Goal: Task Accomplishment & Management: Use online tool/utility

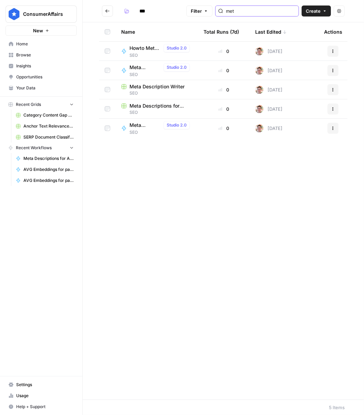
click at [249, 11] on input "met" at bounding box center [261, 11] width 70 height 7
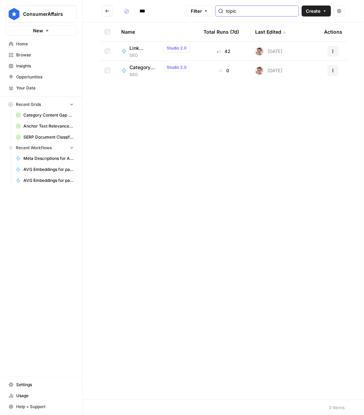
type input "topic"
click at [138, 45] on span "Link Suggestion from Topic" at bounding box center [144, 48] width 31 height 7
type input "***"
click at [312, 11] on span "Create" at bounding box center [313, 11] width 15 height 7
click at [304, 29] on span "Grid" at bounding box center [303, 27] width 39 height 7
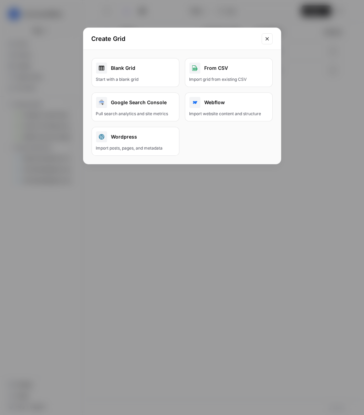
click at [135, 72] on div "Blank Grid" at bounding box center [135, 68] width 79 height 11
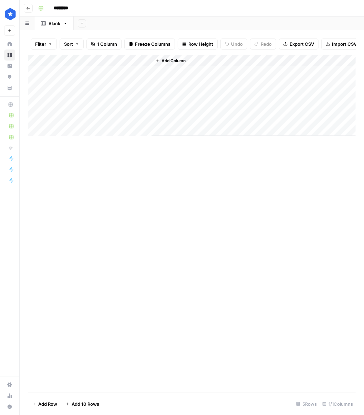
click at [90, 61] on div "Add Column" at bounding box center [192, 95] width 328 height 81
click at [66, 10] on input "********" at bounding box center [70, 8] width 39 height 11
type input "**********"
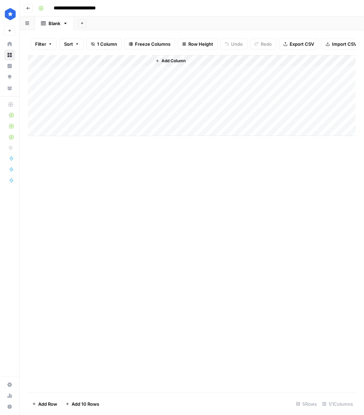
click at [61, 63] on div "Add Column" at bounding box center [192, 95] width 328 height 81
click at [61, 63] on div at bounding box center [101, 62] width 99 height 14
click at [68, 76] on input "Title" at bounding box center [93, 77] width 70 height 7
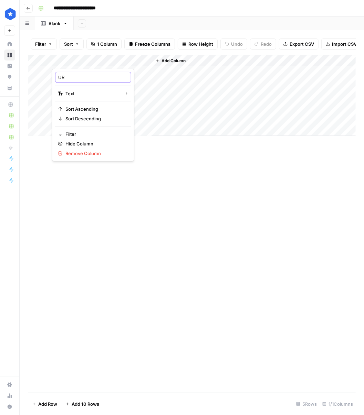
type input "URL"
click at [172, 61] on span "Add Column" at bounding box center [173, 61] width 24 height 6
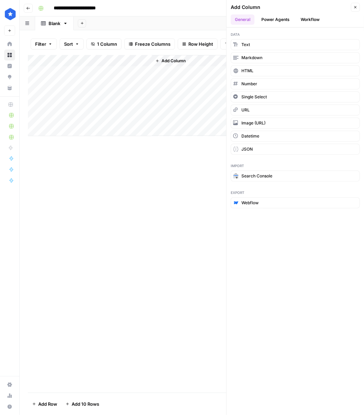
click at [120, 55] on div "Add Column" at bounding box center [192, 95] width 328 height 81
click at [82, 78] on input "Title" at bounding box center [93, 77] width 70 height 7
type input "URL"
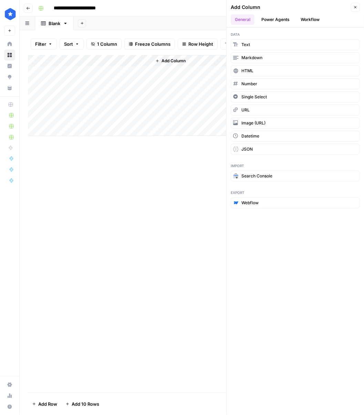
click at [172, 55] on div "Add Column" at bounding box center [253, 95] width 204 height 81
click at [171, 59] on span "Add Column" at bounding box center [173, 61] width 24 height 6
click at [171, 60] on span "Add Column" at bounding box center [173, 61] width 24 height 6
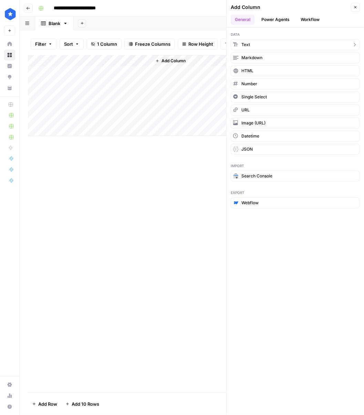
click at [276, 45] on button "Text" at bounding box center [295, 44] width 129 height 11
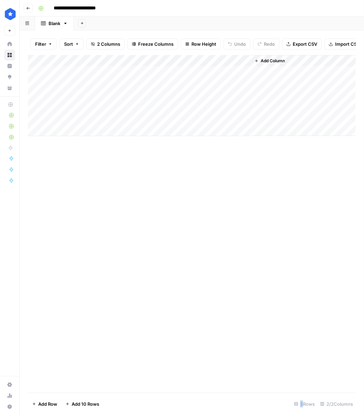
click at [172, 60] on div "Add Column" at bounding box center [192, 95] width 328 height 81
click at [172, 60] on div at bounding box center [200, 62] width 99 height 14
click at [170, 77] on input "New Column" at bounding box center [192, 77] width 70 height 7
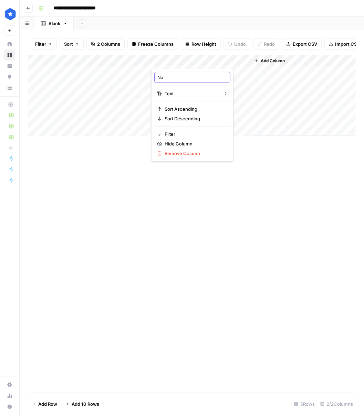
type input "N"
type input "Topic"
click at [293, 59] on div "Add Column" at bounding box center [303, 95] width 105 height 81
click at [275, 60] on span "Add Column" at bounding box center [273, 61] width 24 height 6
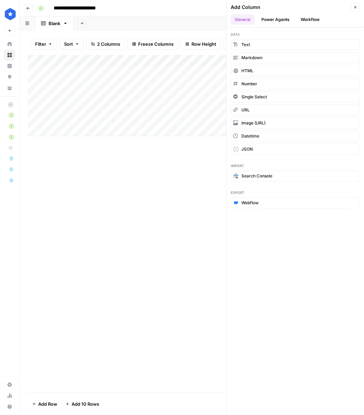
click at [306, 19] on button "Workflow" at bounding box center [309, 19] width 27 height 10
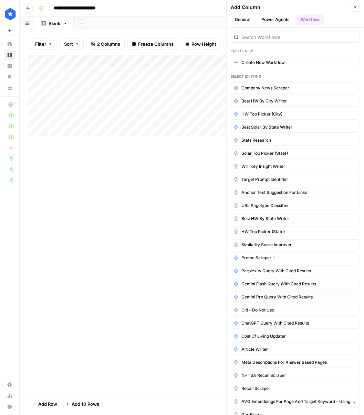
click at [243, 42] on div at bounding box center [295, 37] width 129 height 11
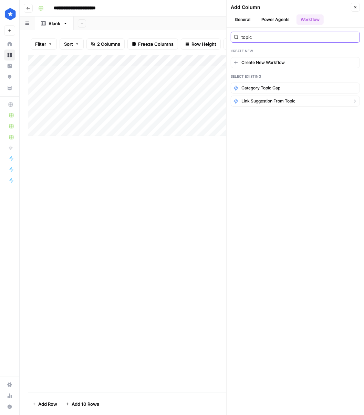
type input "topic"
click at [242, 101] on span "Link Suggestion from Topic" at bounding box center [268, 101] width 54 height 6
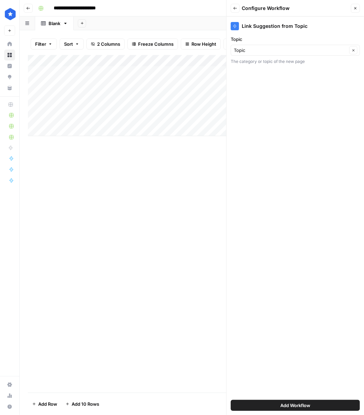
click at [237, 401] on button "Add Workflow" at bounding box center [295, 405] width 129 height 11
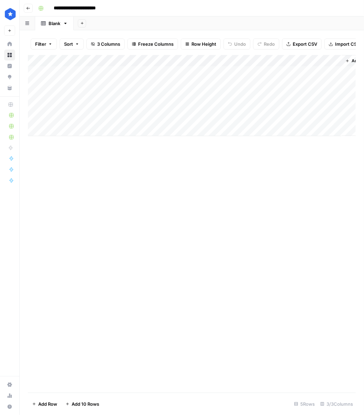
click at [173, 74] on div "Add Column" at bounding box center [192, 95] width 328 height 81
click at [272, 73] on div "Add Column" at bounding box center [192, 95] width 328 height 81
click at [293, 73] on div "Add Column" at bounding box center [192, 95] width 328 height 81
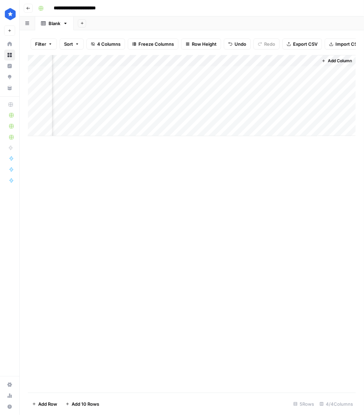
click at [293, 73] on body "**********" at bounding box center [182, 207] width 364 height 415
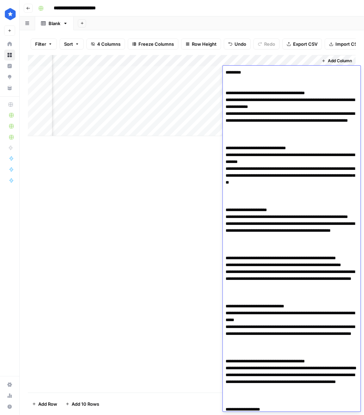
scroll to position [1255, 0]
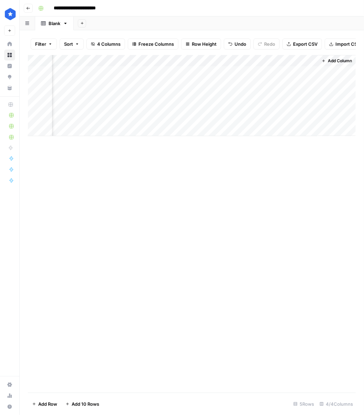
drag, startPoint x: 181, startPoint y: 74, endPoint x: 196, endPoint y: 73, distance: 15.1
click at [181, 74] on div "Add Column" at bounding box center [192, 95] width 328 height 81
click at [242, 73] on div "Add Column" at bounding box center [192, 95] width 328 height 81
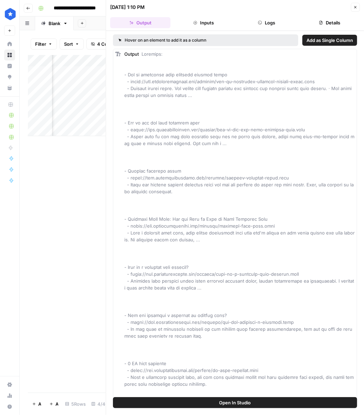
click at [199, 20] on button "Inputs" at bounding box center [203, 22] width 60 height 11
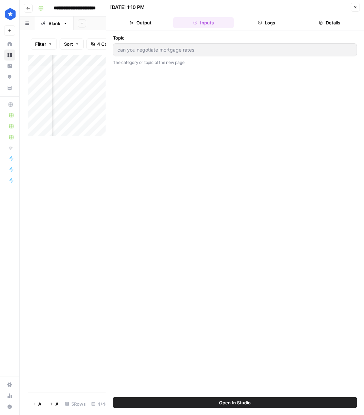
click at [268, 26] on button "Logs" at bounding box center [266, 22] width 60 height 11
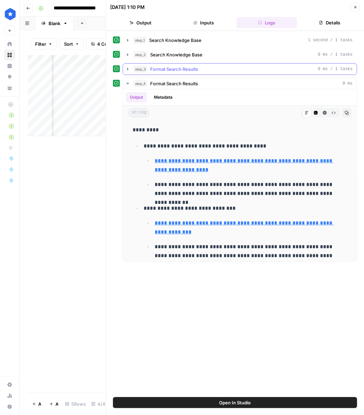
click at [131, 70] on button "step_3 Format Search Results 0 ms / 1 tasks" at bounding box center [240, 69] width 234 height 11
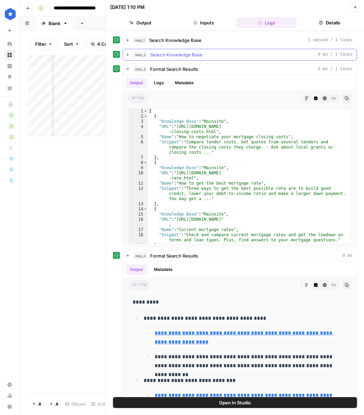
click at [126, 50] on button "step_2 Search Knowledge Base 0 ms / 1 tasks" at bounding box center [240, 54] width 234 height 11
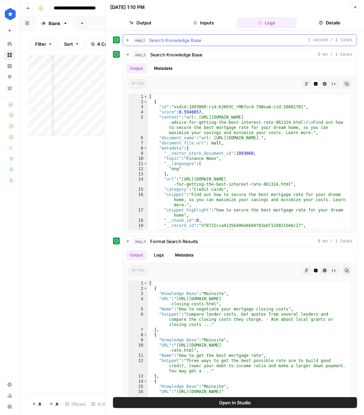
click at [132, 42] on button "step_1 Search Knowledge Base 1 second / 1 tasks" at bounding box center [240, 40] width 234 height 11
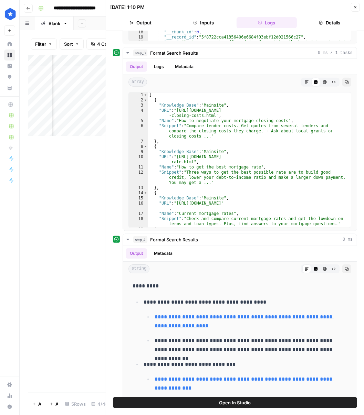
scroll to position [384, 0]
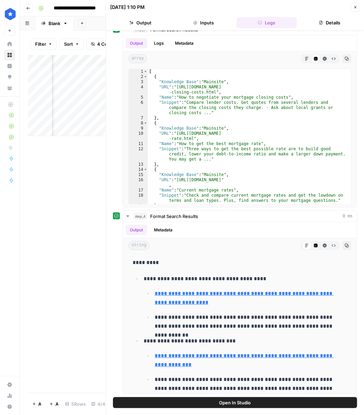
click at [67, 183] on div "Add Column" at bounding box center [67, 224] width 78 height 338
click at [177, 211] on button "step_4 Format Search Results 0 ms" at bounding box center [240, 216] width 234 height 11
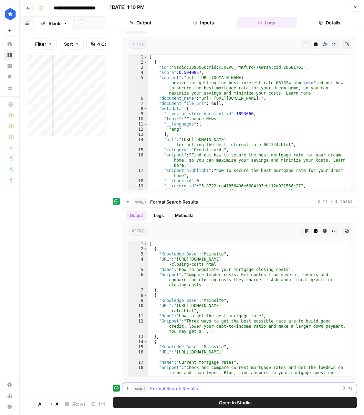
click at [128, 386] on icon "button" at bounding box center [128, 389] width 6 height 6
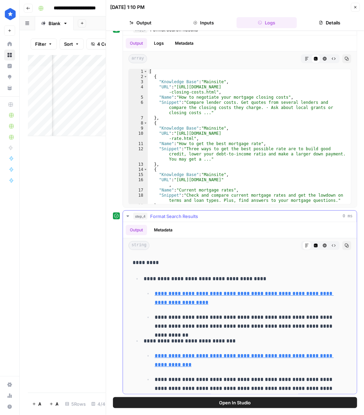
click at [170, 231] on button "Metadata" at bounding box center [163, 230] width 27 height 10
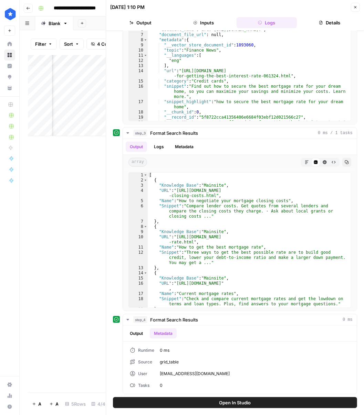
click at [73, 185] on div "Add Column" at bounding box center [67, 224] width 78 height 338
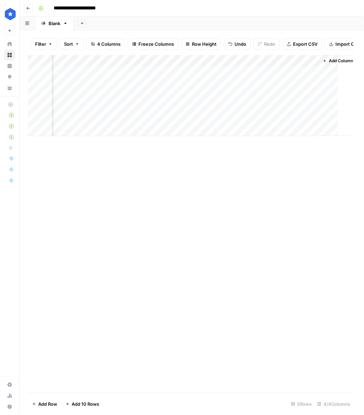
scroll to position [0, 78]
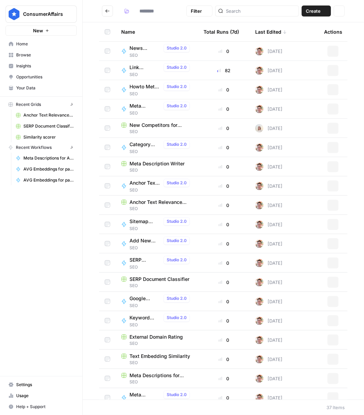
type input "***"
click at [250, 11] on input "search" at bounding box center [261, 11] width 70 height 7
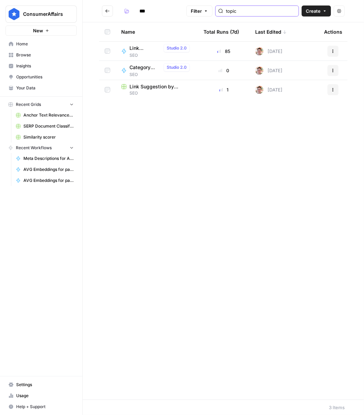
type input "topic"
click at [333, 86] on button "Actions" at bounding box center [332, 89] width 11 height 11
click at [302, 107] on span "Duplicate" at bounding box center [302, 106] width 55 height 7
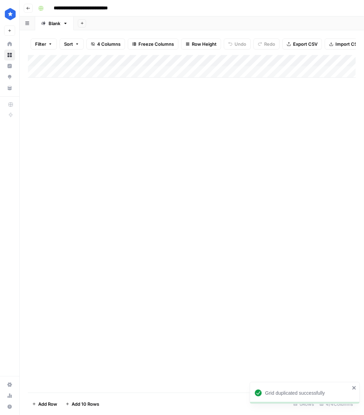
click at [24, 4] on button "Go back" at bounding box center [28, 8] width 9 height 9
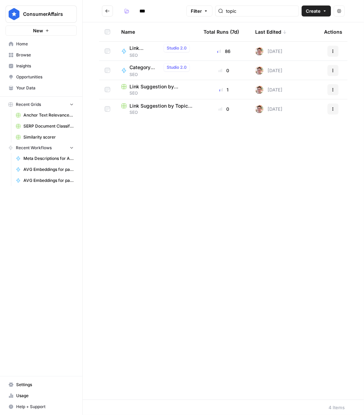
click at [337, 110] on button "Actions" at bounding box center [332, 109] width 11 height 11
click at [268, 166] on icon "button" at bounding box center [269, 166] width 4 height 4
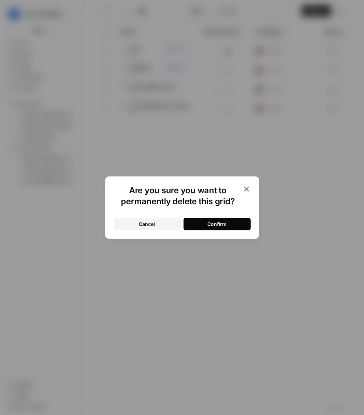
click at [214, 223] on div "Confirm" at bounding box center [216, 224] width 19 height 7
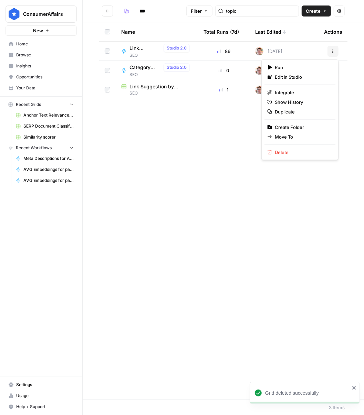
click at [336, 54] on button "Actions" at bounding box center [332, 51] width 11 height 11
click at [299, 108] on span "Duplicate" at bounding box center [302, 111] width 55 height 7
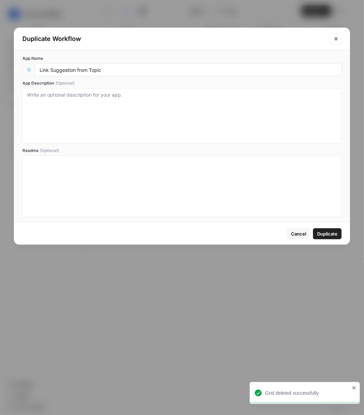
drag, startPoint x: 103, startPoint y: 67, endPoint x: 155, endPoint y: 71, distance: 52.4
click at [103, 67] on input "Link Suggestion from Topic" at bounding box center [188, 70] width 297 height 6
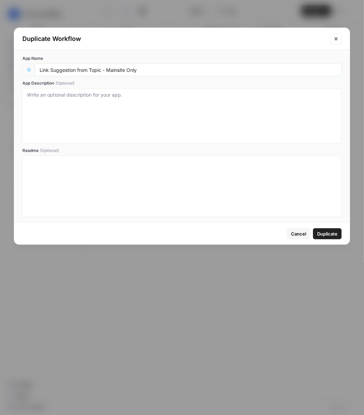
type input "Link Suggestion from Topic - Mainsite Only"
click at [318, 233] on span "Duplicate" at bounding box center [327, 234] width 20 height 7
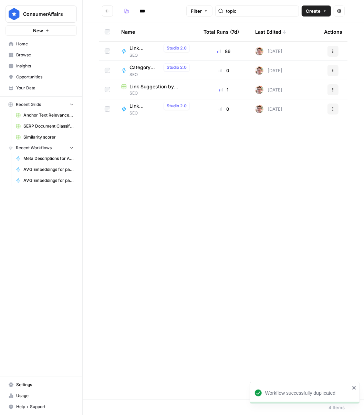
click at [334, 108] on icon "button" at bounding box center [333, 109] width 4 height 4
click at [296, 127] on span "Edit in Studio" at bounding box center [302, 125] width 55 height 7
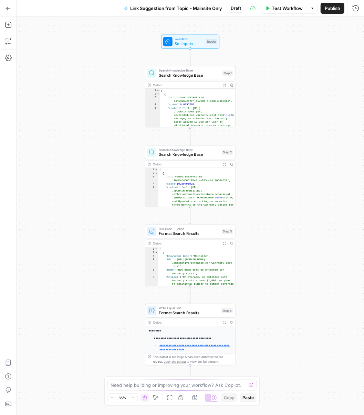
click at [173, 78] on span "Search Knowledge Base" at bounding box center [189, 75] width 61 height 6
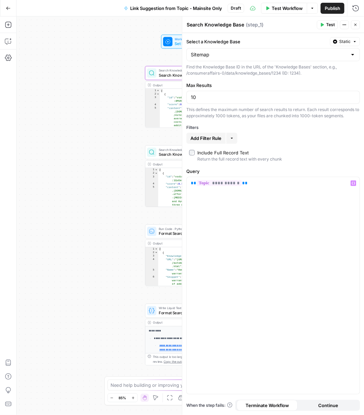
click at [124, 156] on div "Workflow Set Inputs Inputs Search Knowledge Base Search Knowledge Base Step 1 O…" at bounding box center [190, 216] width 347 height 399
click at [360, 27] on header "Search Knowledge Base Search Knowledge Base ( step_1 ) Test Actions Close" at bounding box center [273, 25] width 182 height 17
click at [358, 26] on button "Close" at bounding box center [355, 24] width 9 height 9
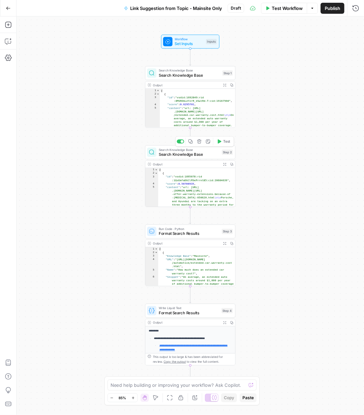
click at [198, 142] on icon "button" at bounding box center [199, 141] width 5 height 5
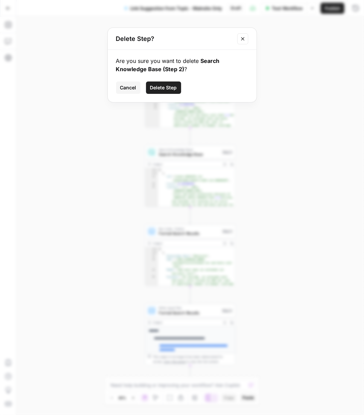
drag, startPoint x: 177, startPoint y: 95, endPoint x: 169, endPoint y: 92, distance: 8.2
click at [176, 95] on div "Are you sure you want to delete Search Knowledge Base (Step 2) ? Cancel Delete …" at bounding box center [182, 76] width 149 height 52
click at [163, 86] on span "Delete Step" at bounding box center [163, 87] width 27 height 7
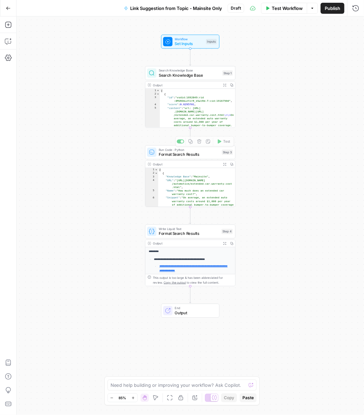
type textarea "**********"
click at [184, 184] on div "[ { "Knowledge Base" : "Mainsite" , "URL" : "[URL][DOMAIN_NAME] /automotive/ext…" at bounding box center [196, 191] width 77 height 46
click at [186, 152] on span "Format Search Results" at bounding box center [189, 154] width 61 height 6
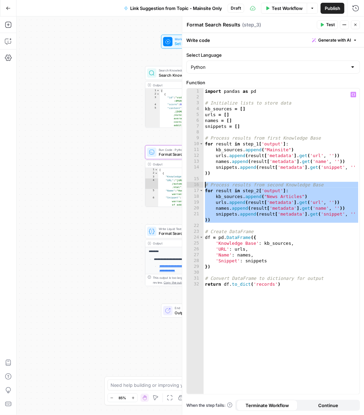
drag, startPoint x: 226, startPoint y: 223, endPoint x: 203, endPoint y: 185, distance: 44.0
click at [203, 185] on div "import pandas as pd # Initialize lists to store data kb_sources = [ ] urls = [ …" at bounding box center [281, 247] width 156 height 318
type textarea "**********"
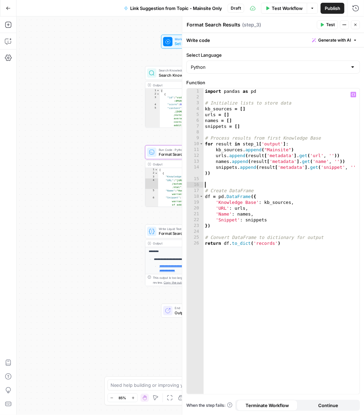
type textarea "**********"
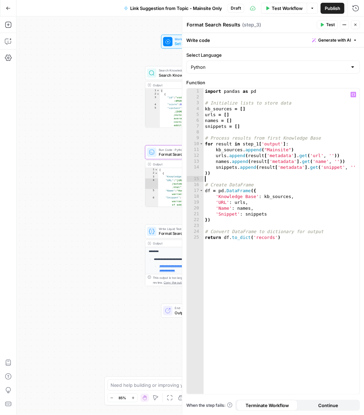
type textarea "**********"
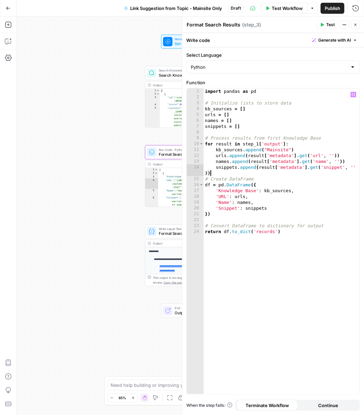
scroll to position [0, 0]
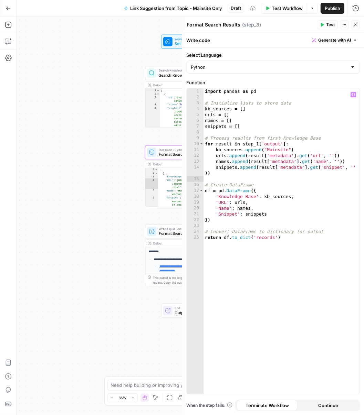
click at [122, 133] on div "**********" at bounding box center [190, 216] width 347 height 399
click at [352, 23] on button "Close" at bounding box center [355, 24] width 9 height 9
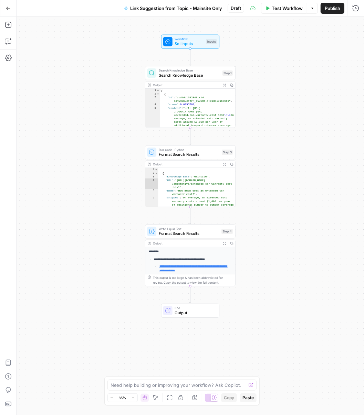
click at [175, 309] on span "End" at bounding box center [195, 308] width 40 height 5
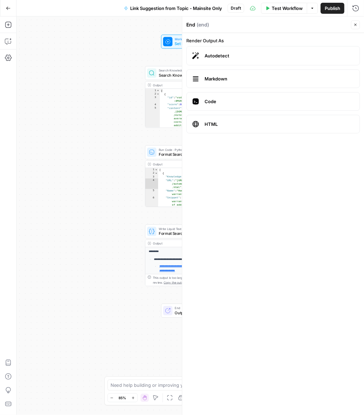
click at [237, 78] on span "Markdown" at bounding box center [278, 78] width 149 height 7
click at [277, 6] on span "Test Workflow" at bounding box center [287, 8] width 31 height 7
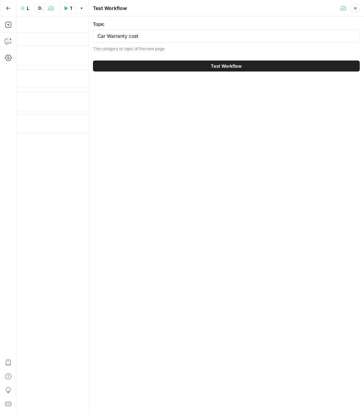
click at [152, 67] on button "Test Workflow" at bounding box center [226, 66] width 267 height 11
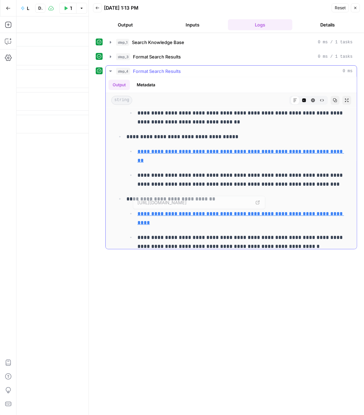
scroll to position [464, 0]
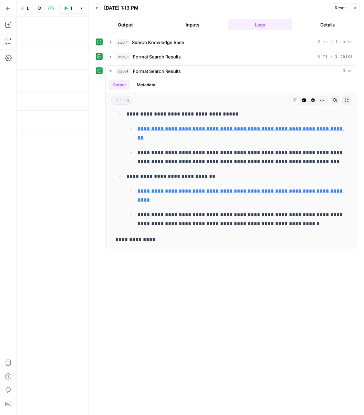
drag, startPoint x: 145, startPoint y: 50, endPoint x: 160, endPoint y: 54, distance: 16.0
click at [145, 50] on div "**********" at bounding box center [226, 142] width 261 height 213
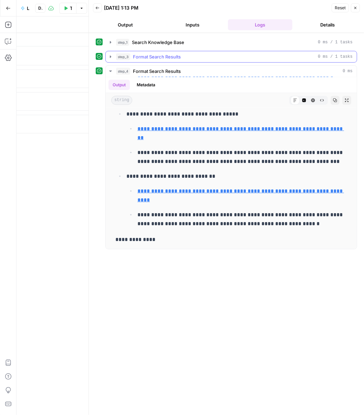
click at [164, 54] on span "Format Search Results" at bounding box center [157, 56] width 48 height 7
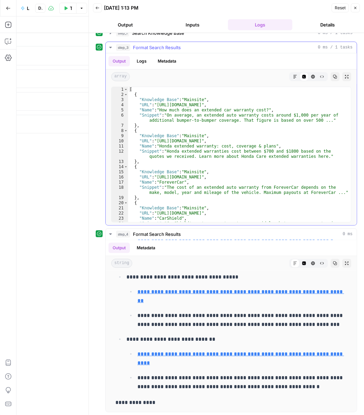
scroll to position [0, 0]
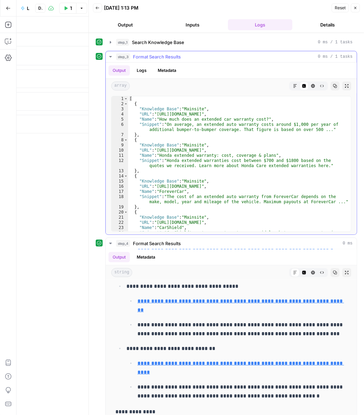
click at [158, 56] on span "Format Search Results" at bounding box center [157, 56] width 48 height 7
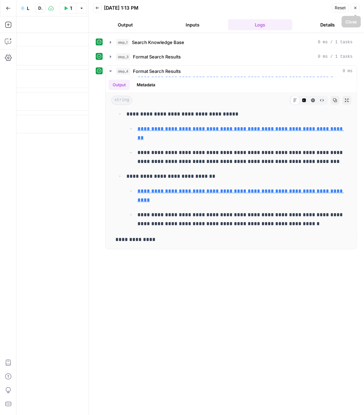
click at [358, 4] on button "Close" at bounding box center [355, 7] width 9 height 9
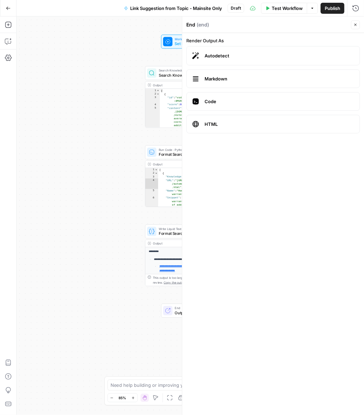
click at [88, 226] on div "**********" at bounding box center [190, 216] width 347 height 399
click at [354, 26] on icon "button" at bounding box center [355, 25] width 4 height 4
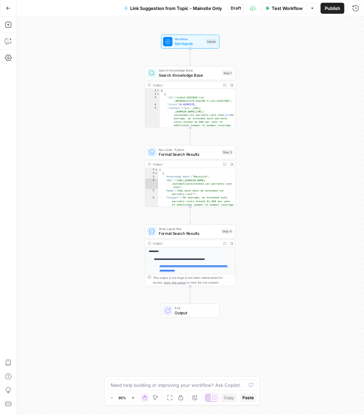
click at [196, 246] on div "Output Expand Output Copy" at bounding box center [190, 243] width 90 height 7
click at [206, 229] on span "Write Liquid Text" at bounding box center [189, 229] width 60 height 5
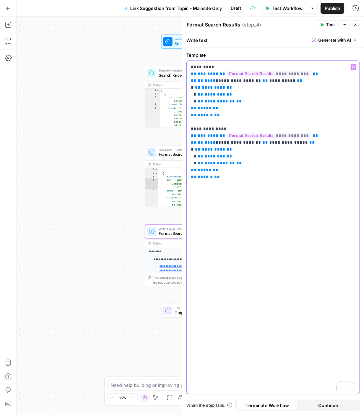
drag, startPoint x: 228, startPoint y: 176, endPoint x: 190, endPoint y: 123, distance: 65.0
click at [190, 123] on div "**********" at bounding box center [273, 227] width 173 height 333
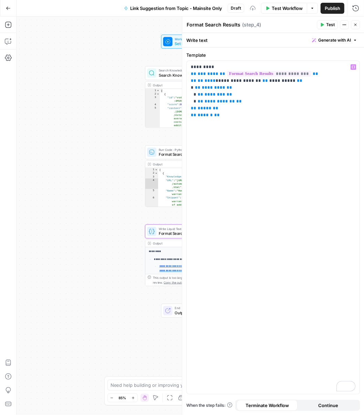
click at [116, 147] on div "**********" at bounding box center [190, 216] width 347 height 399
click at [350, 23] on div "Test Actions Close" at bounding box center [338, 24] width 43 height 9
click at [354, 24] on icon "button" at bounding box center [355, 25] width 4 height 4
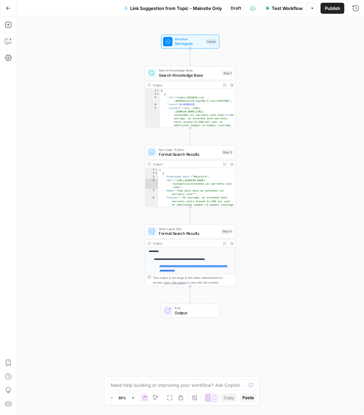
click at [264, 11] on button "Test Workflow" at bounding box center [284, 8] width 46 height 11
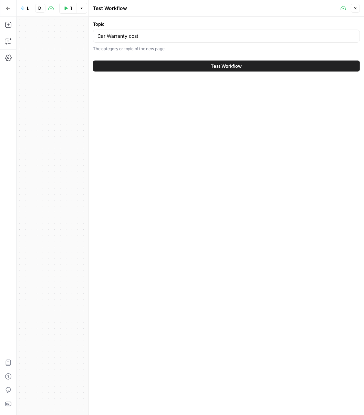
click at [258, 65] on button "Test Workflow" at bounding box center [226, 66] width 267 height 11
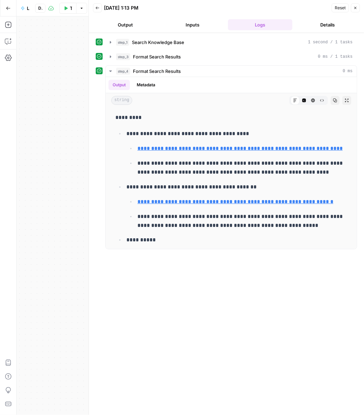
click at [354, 9] on icon "button" at bounding box center [355, 8] width 4 height 4
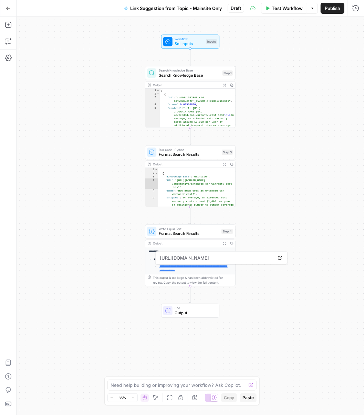
click at [201, 313] on span "Output" at bounding box center [195, 313] width 40 height 6
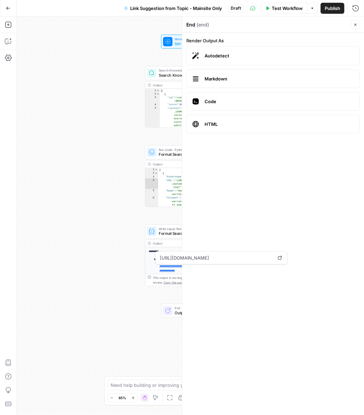
click at [234, 94] on label "Code" at bounding box center [272, 101] width 173 height 19
click at [272, 10] on span "Test Workflow" at bounding box center [287, 8] width 31 height 7
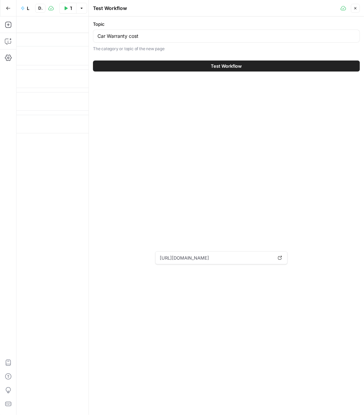
drag, startPoint x: 249, startPoint y: 69, endPoint x: 264, endPoint y: 73, distance: 14.8
click at [250, 69] on button "Test Workflow" at bounding box center [226, 66] width 267 height 11
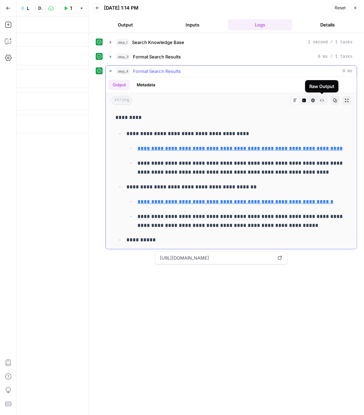
click at [322, 100] on icon "button" at bounding box center [322, 100] width 4 height 4
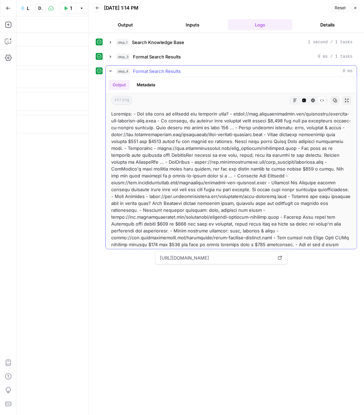
click at [311, 100] on icon "button" at bounding box center [313, 100] width 4 height 4
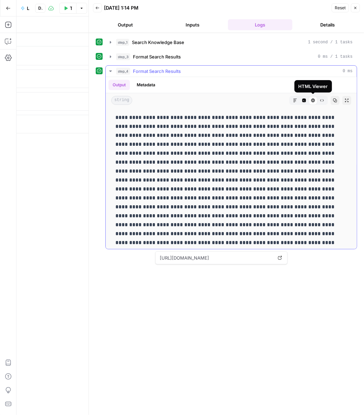
click at [297, 100] on icon "button" at bounding box center [295, 100] width 4 height 4
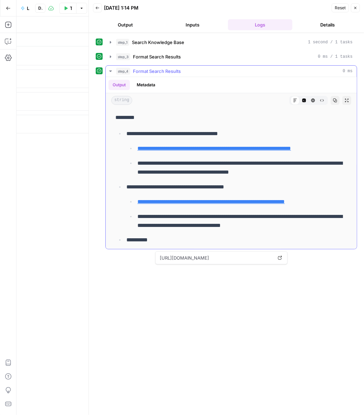
click at [301, 99] on button "Code Editor" at bounding box center [303, 100] width 9 height 9
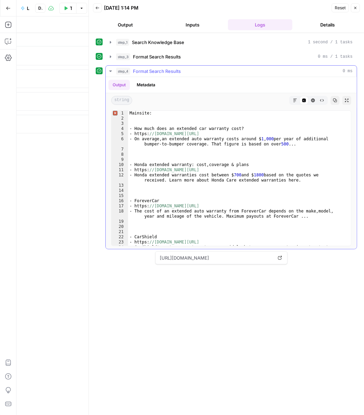
click at [176, 136] on div "Mainsite: - How much does an extended car warranty cost? - https: //[DOMAIN_NAM…" at bounding box center [239, 186] width 223 height 151
click at [159, 128] on div "Mainsite: - How much does an extended car warranty cost? - https: //[DOMAIN_NAM…" at bounding box center [239, 186] width 223 height 151
click at [156, 135] on div "Mainsite: - How much does an extended car warranty cost? - https: //[DOMAIN_NAM…" at bounding box center [239, 186] width 223 height 151
click at [158, 141] on div "Mainsite: - How much does an extended car warranty cost? - https: //[DOMAIN_NAM…" at bounding box center [239, 186] width 223 height 151
type textarea "**********"
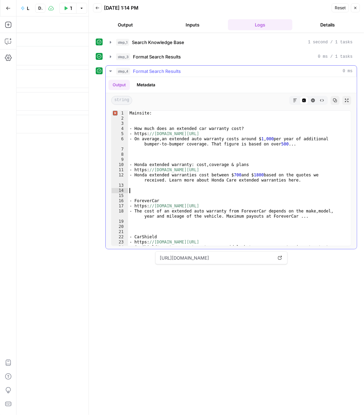
drag, startPoint x: 178, startPoint y: 190, endPoint x: 175, endPoint y: 186, distance: 5.6
click at [177, 187] on div "Mainsite: - How much does an extended car warranty cost? - https: //[DOMAIN_NAM…" at bounding box center [239, 186] width 223 height 151
click at [205, 169] on div "Mainsite: - How much does an extended car warranty cost? - https: //[DOMAIN_NAM…" at bounding box center [239, 186] width 223 height 151
type textarea "**********"
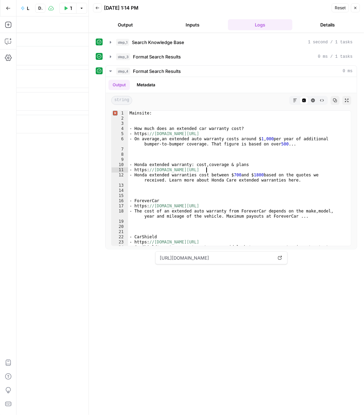
click at [354, 9] on icon "button" at bounding box center [355, 8] width 4 height 4
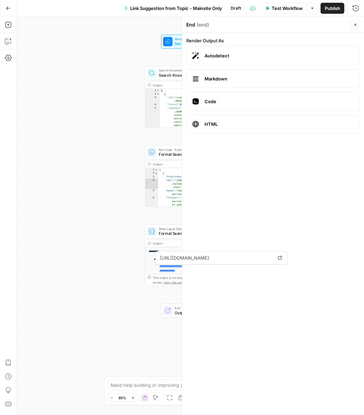
click at [353, 23] on icon "button" at bounding box center [355, 25] width 4 height 4
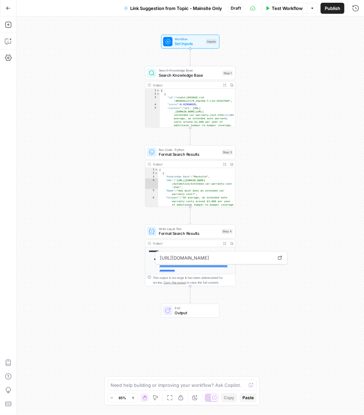
type textarea "*"
click at [202, 91] on div "[ { "id" : "vsdid:1692849:rid :4MSRObLeYzrR_eSwlRd-T:cid:19167560" , "score" : …" at bounding box center [197, 113] width 75 height 49
click at [220, 82] on div "Output Expand Output Copy" at bounding box center [190, 85] width 90 height 7
click at [222, 84] on button "Expand Output" at bounding box center [224, 85] width 7 height 7
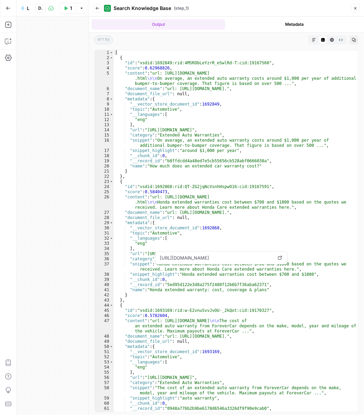
click at [356, 10] on icon "button" at bounding box center [355, 8] width 4 height 4
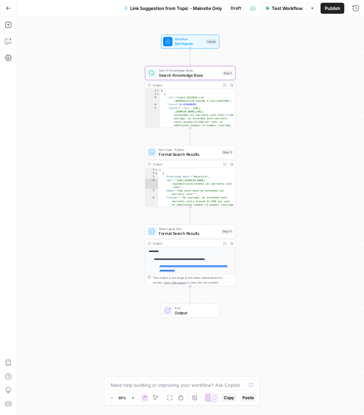
click at [184, 236] on span "Format Search Results" at bounding box center [189, 234] width 60 height 6
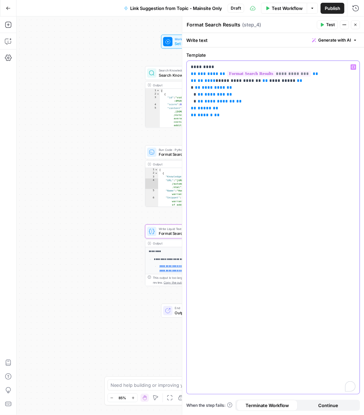
click at [234, 108] on p "**********" at bounding box center [273, 91] width 164 height 55
click at [357, 26] on icon "button" at bounding box center [355, 25] width 4 height 4
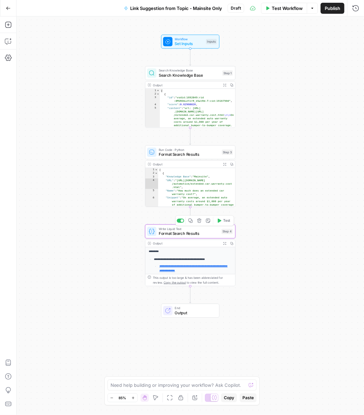
click at [199, 222] on icon "button" at bounding box center [199, 221] width 5 height 5
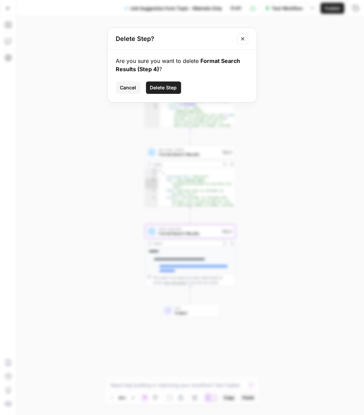
click at [167, 82] on button "Delete Step" at bounding box center [163, 88] width 35 height 12
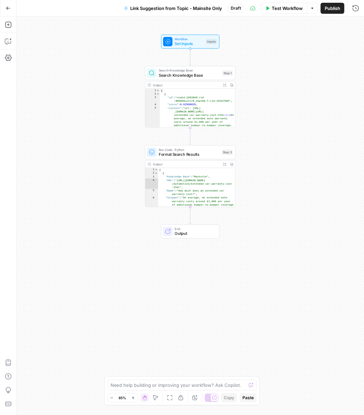
click at [186, 174] on div "[ { "Knowledge Base" : "Mainsite" , "URL" : "[URL][DOMAIN_NAME] /automotive/ext…" at bounding box center [196, 191] width 77 height 46
click at [194, 169] on div "[ { "Knowledge Base" : "Mainsite" , "URL" : "[URL][DOMAIN_NAME] /automotive/ext…" at bounding box center [196, 191] width 77 height 46
type textarea "*"
drag, startPoint x: 213, startPoint y: 162, endPoint x: 218, endPoint y: 163, distance: 5.2
click at [213, 162] on div "Output" at bounding box center [186, 164] width 66 height 5
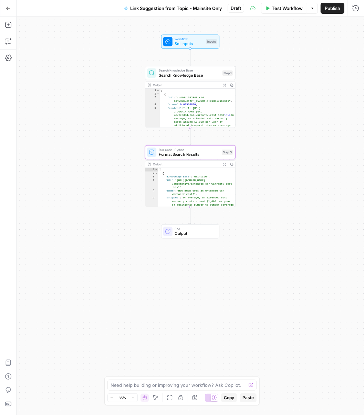
click at [222, 164] on button "Expand Output" at bounding box center [224, 164] width 7 height 7
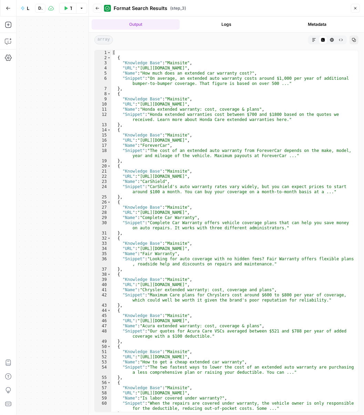
click at [357, 7] on button "Close" at bounding box center [355, 8] width 9 height 9
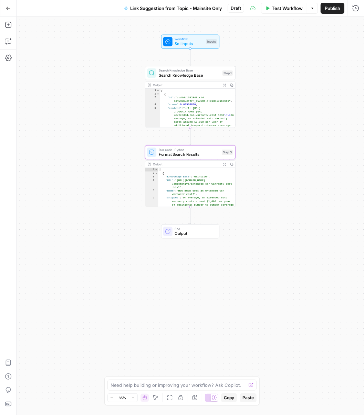
click at [287, 12] on button "Test Workflow" at bounding box center [284, 8] width 46 height 11
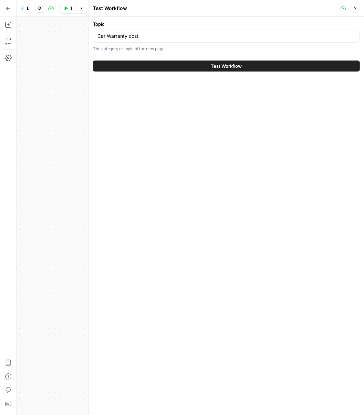
click at [251, 62] on button "Test Workflow" at bounding box center [226, 66] width 267 height 11
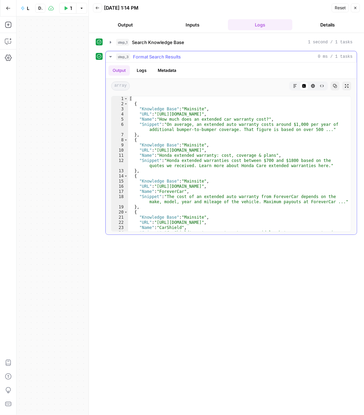
click at [157, 107] on div "[ { "Knowledge Base" : "Mainsite" , "URL" : "[URL][DOMAIN_NAME]" , "Name" : "Ho…" at bounding box center [239, 174] width 223 height 156
click at [155, 127] on div "[ { "Knowledge Base" : "Mainsite" , "URL" : "[URL][DOMAIN_NAME]" , "Name" : "Ho…" at bounding box center [239, 174] width 223 height 156
click at [149, 142] on div "[ { "Knowledge Base" : "Mainsite" , "URL" : "[URL][DOMAIN_NAME]" , "Name" : "Ho…" at bounding box center [239, 174] width 223 height 156
click at [146, 181] on div "[ { "Knowledge Base" : "Mainsite" , "URL" : "[URL][DOMAIN_NAME]" , "Name" : "Ho…" at bounding box center [239, 174] width 223 height 156
type textarea "**********"
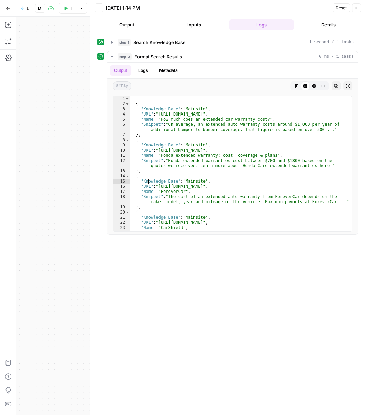
drag, startPoint x: 361, startPoint y: 3, endPoint x: 359, endPoint y: 8, distance: 6.0
click at [360, 4] on header "Back [DATE] 1:14 PM Reset Close Output Inputs Logs Details" at bounding box center [228, 16] width 275 height 33
click at [359, 8] on icon "button" at bounding box center [357, 8] width 4 height 4
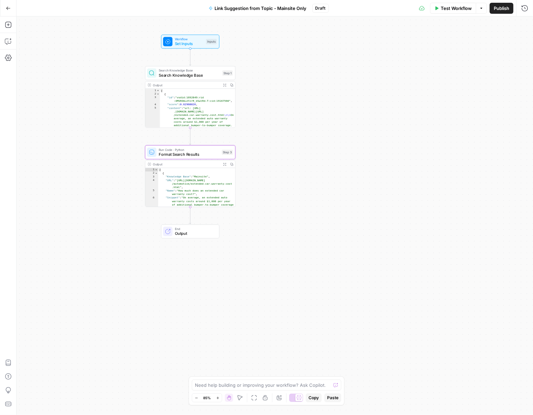
click at [363, 15] on div "Test Workflow Options Publish Run History" at bounding box center [431, 8] width 204 height 16
click at [363, 7] on span "Publish" at bounding box center [500, 8] width 15 height 7
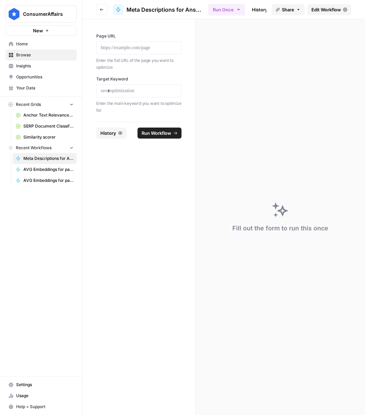
click at [25, 55] on span "Browse" at bounding box center [44, 55] width 57 height 6
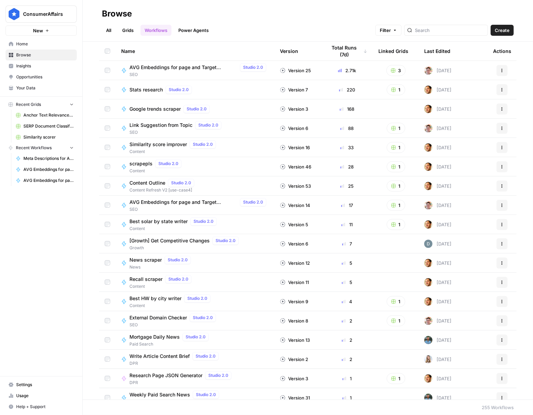
drag, startPoint x: 85, startPoint y: 13, endPoint x: 206, endPoint y: 91, distance: 144.1
click at [85, 13] on icon "button" at bounding box center [83, 13] width 5 height 5
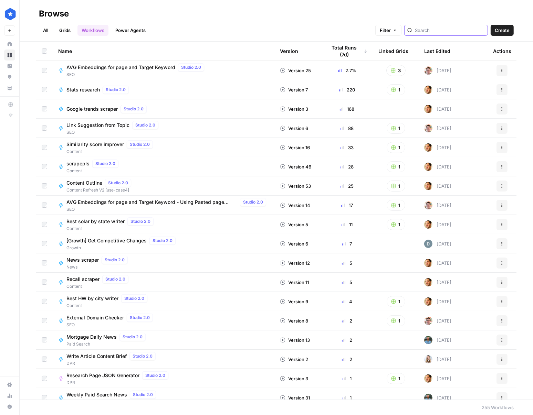
click at [363, 27] on input "search" at bounding box center [450, 30] width 70 height 7
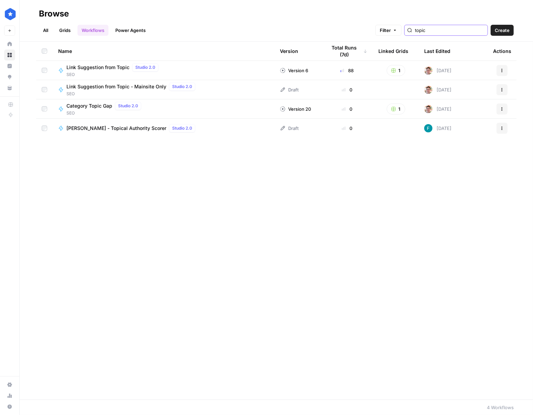
type input "topic"
click at [56, 26] on link "Grids" at bounding box center [65, 30] width 20 height 11
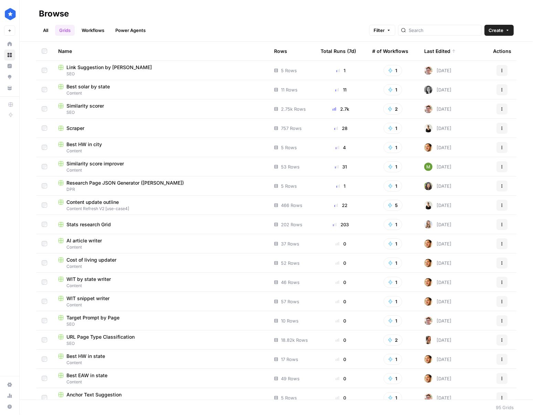
click at [91, 66] on span "Link Suggestion by [PERSON_NAME]" at bounding box center [108, 67] width 85 height 7
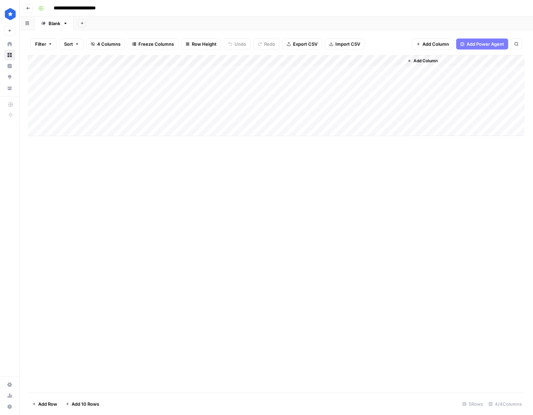
click at [327, 61] on div "Add Column" at bounding box center [276, 95] width 497 height 81
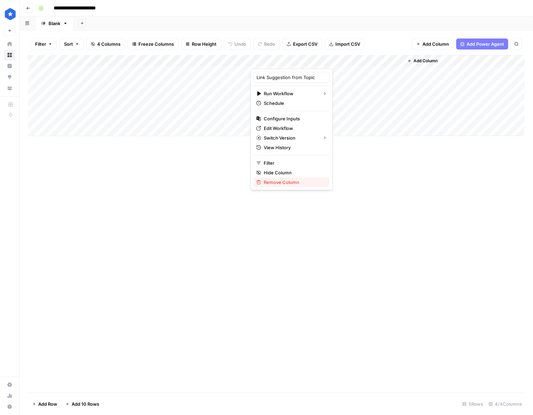
click at [276, 180] on span "Remove Column" at bounding box center [294, 182] width 60 height 7
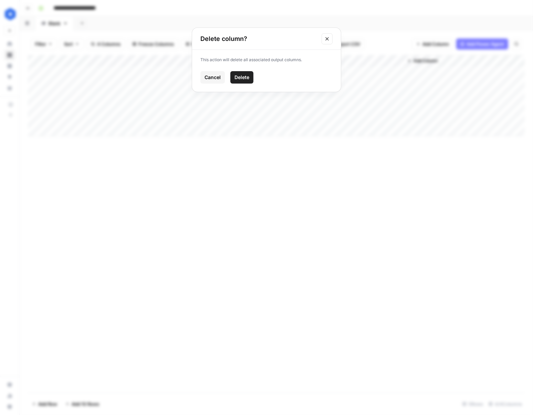
click at [249, 80] on button "Delete" at bounding box center [241, 77] width 23 height 12
click at [269, 59] on span "Add Column" at bounding box center [273, 61] width 24 height 6
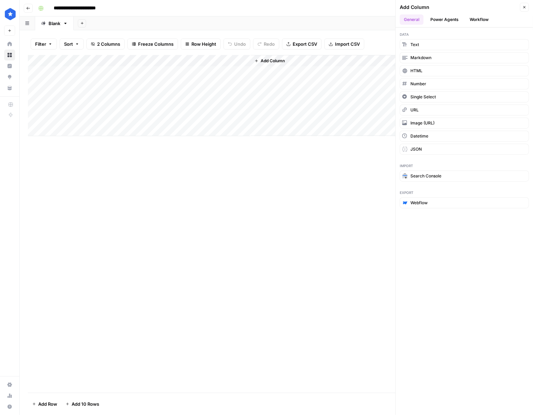
click at [363, 21] on button "Workflow" at bounding box center [478, 19] width 27 height 10
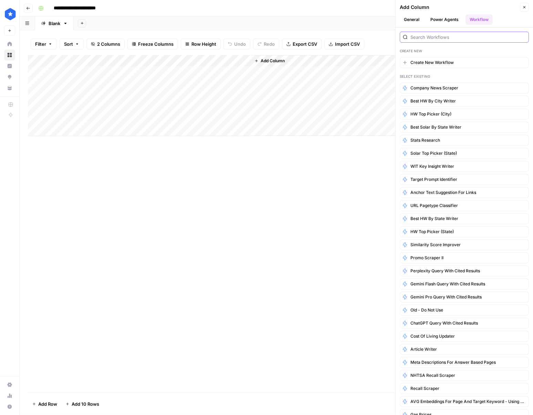
click at [363, 40] on input "search" at bounding box center [467, 37] width 115 height 7
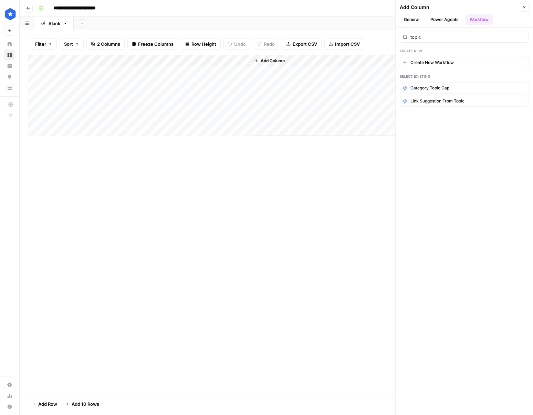
click at [363, 41] on div "topic" at bounding box center [464, 37] width 129 height 11
type input "topi"
click at [363, 113] on span "Link Suggestion from Topic - Mainsite Only" at bounding box center [452, 114] width 85 height 6
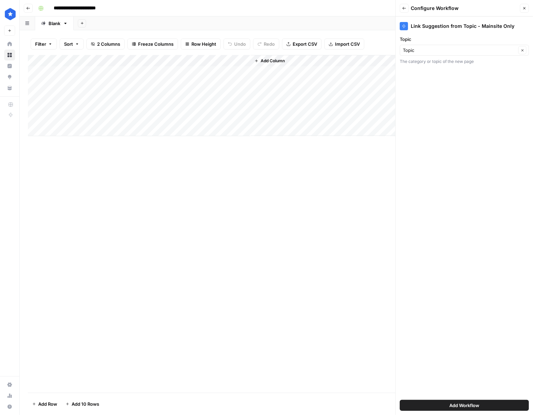
click at [363, 405] on button "Add Workflow" at bounding box center [464, 405] width 129 height 11
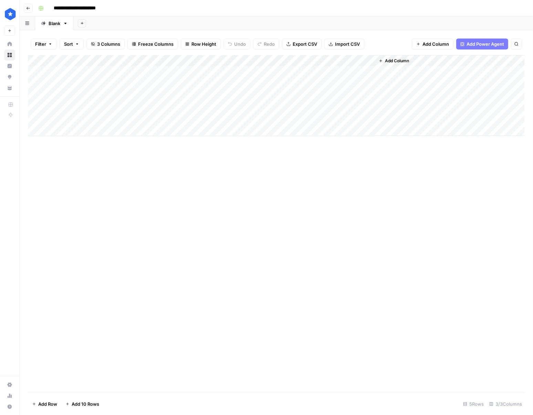
click at [312, 75] on div "Add Column" at bounding box center [276, 95] width 497 height 81
click at [363, 69] on div "Add Column" at bounding box center [276, 95] width 497 height 81
click at [357, 70] on div "Add Column" at bounding box center [276, 95] width 497 height 81
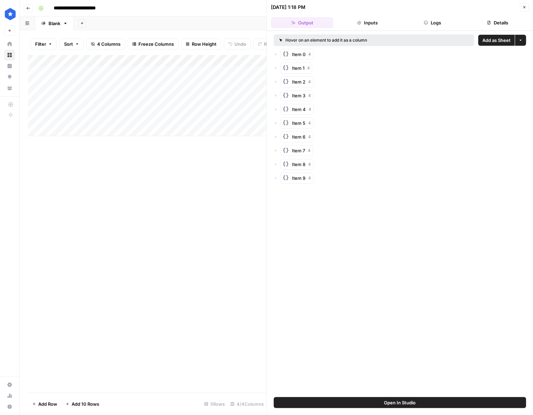
click at [276, 55] on icon "button" at bounding box center [276, 54] width 4 height 4
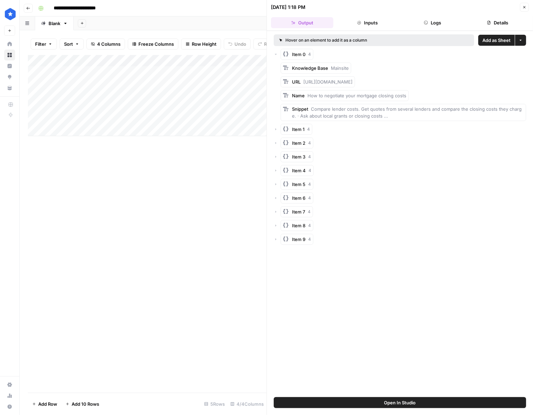
click at [278, 126] on div "Item 1 4" at bounding box center [400, 129] width 252 height 11
click at [277, 128] on div "Item 1 4" at bounding box center [400, 129] width 252 height 11
click at [274, 129] on icon "button" at bounding box center [276, 129] width 4 height 4
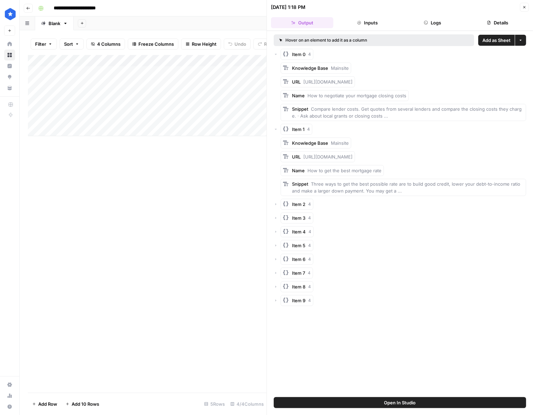
click at [277, 205] on icon "button" at bounding box center [276, 204] width 4 height 4
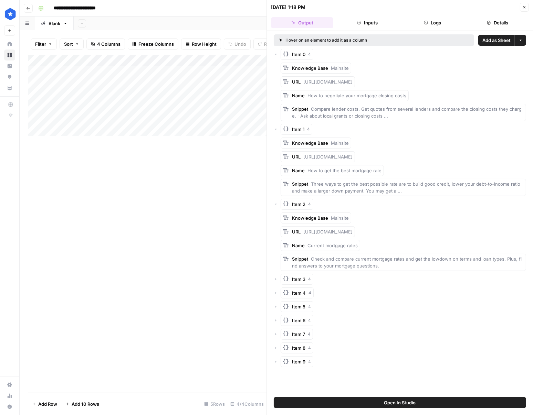
click at [274, 283] on div "Item 3 4" at bounding box center [400, 279] width 252 height 11
click at [275, 279] on icon "button" at bounding box center [275, 279] width 1 height 2
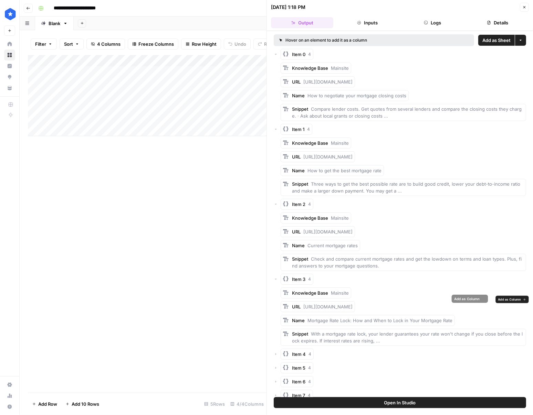
scroll to position [34, 0]
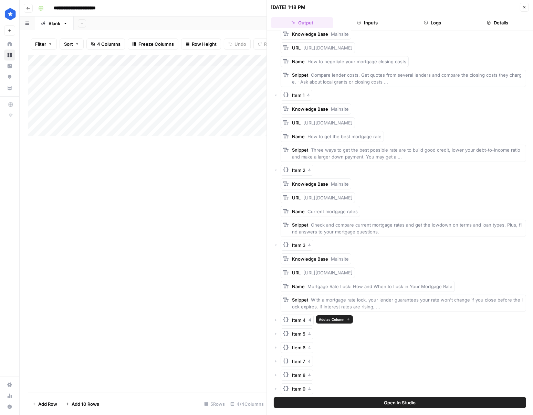
click at [277, 321] on icon "button" at bounding box center [276, 320] width 4 height 4
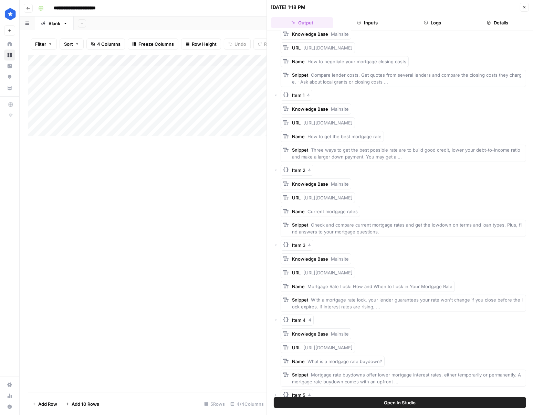
scroll to position [95, 0]
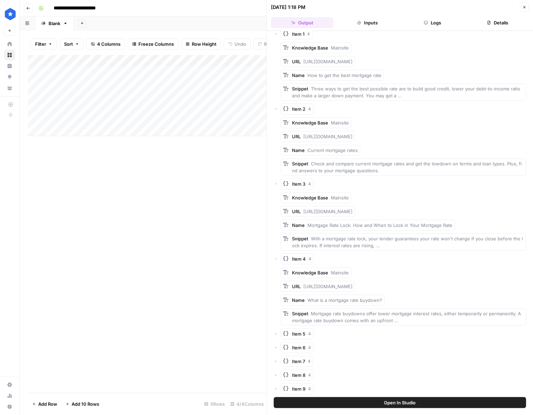
click at [274, 333] on icon "button" at bounding box center [276, 334] width 4 height 4
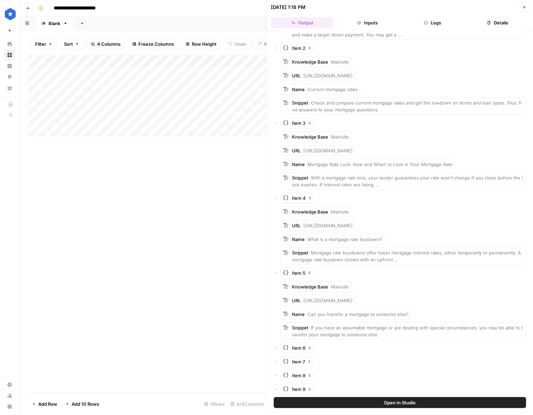
click at [276, 346] on icon "button" at bounding box center [276, 348] width 4 height 4
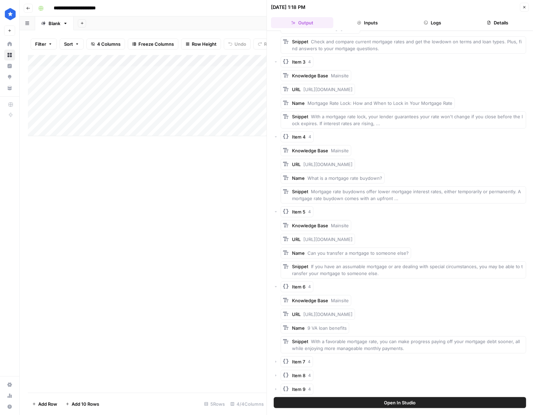
click at [275, 364] on div "Item 7 4" at bounding box center [400, 362] width 252 height 11
click at [275, 362] on icon "button" at bounding box center [276, 362] width 4 height 4
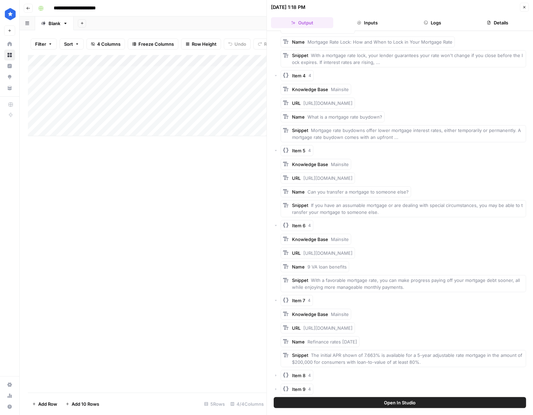
click at [275, 374] on icon "button" at bounding box center [276, 376] width 4 height 4
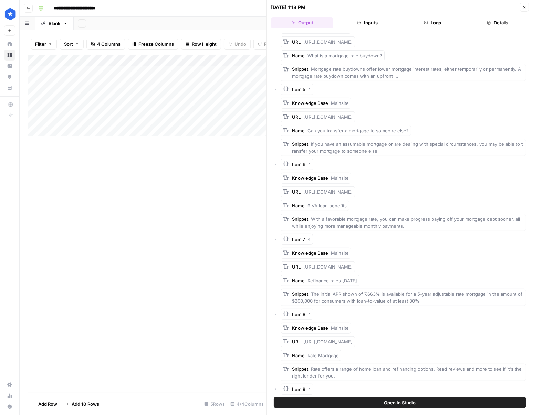
click at [276, 385] on div "Item 9 4" at bounding box center [400, 389] width 252 height 11
click at [277, 387] on icon "button" at bounding box center [276, 389] width 4 height 4
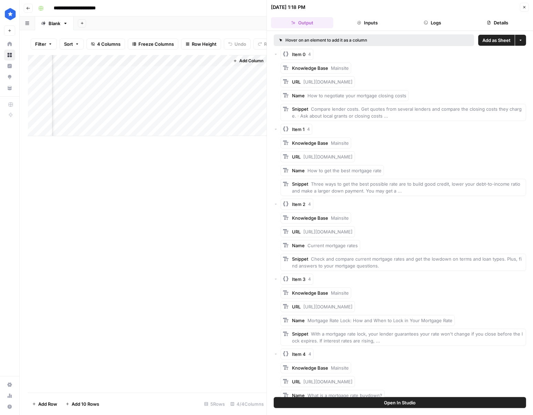
scroll to position [401, 0]
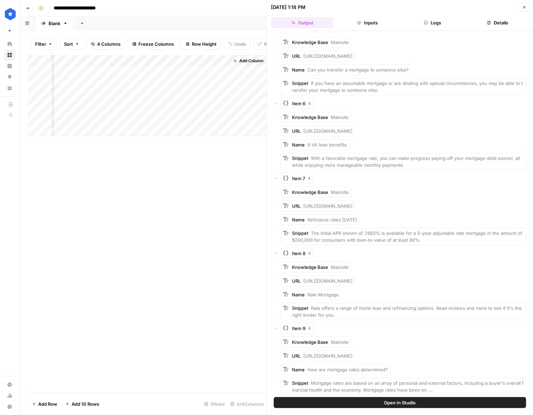
click at [363, 355] on div "URL https://www.consumeraffairs.com/finance/how-are-mortgage-rates-determined.h…" at bounding box center [402, 356] width 245 height 11
click at [363, 354] on span "Add as Column" at bounding box center [503, 355] width 25 height 6
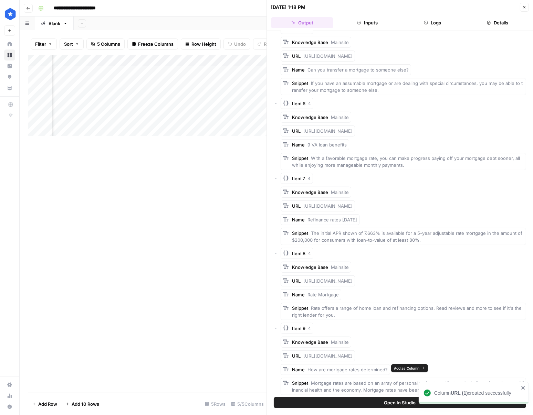
click at [363, 369] on span "Add as Column" at bounding box center [406, 369] width 25 height 6
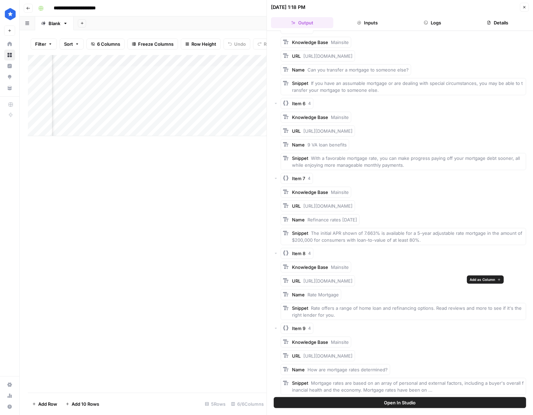
click at [363, 279] on span "Add as Column" at bounding box center [481, 280] width 25 height 6
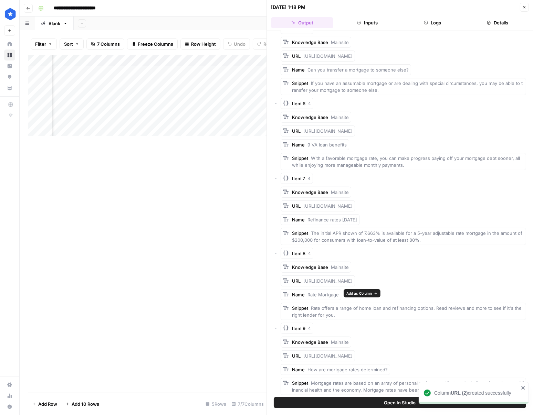
click at [347, 295] on span "Add as Column" at bounding box center [358, 294] width 25 height 6
click at [363, 207] on span "Add as Column" at bounding box center [457, 205] width 25 height 6
click at [363, 219] on span "Add as Column" at bounding box center [373, 219] width 25 height 6
click at [363, 131] on span "Add as Column" at bounding box center [460, 130] width 25 height 6
click at [355, 144] on span "Add as Column" at bounding box center [365, 144] width 25 height 6
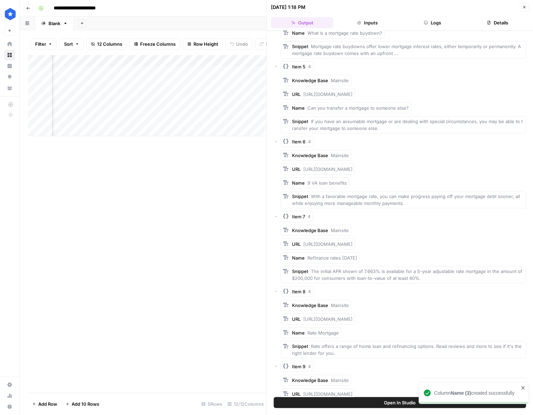
scroll to position [362, 0]
click at [363, 96] on span "Add as Column" at bounding box center [487, 95] width 25 height 6
click at [363, 106] on span "Add as Column" at bounding box center [426, 108] width 25 height 6
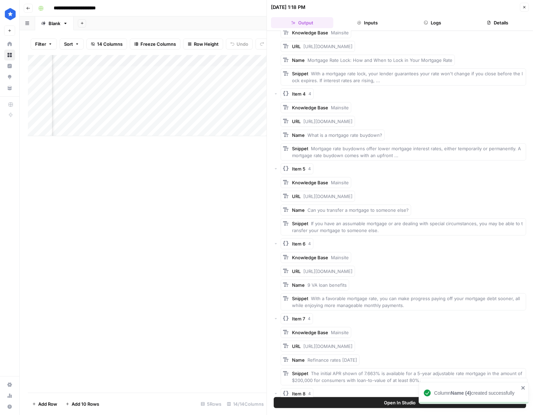
scroll to position [258, 0]
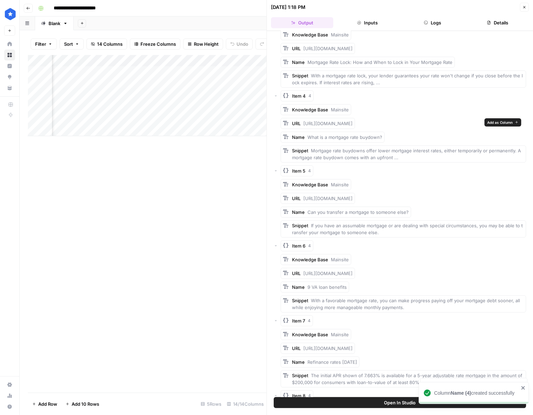
click at [363, 123] on span "Add as Column" at bounding box center [499, 123] width 25 height 6
click at [363, 136] on span "Add as Column" at bounding box center [401, 137] width 25 height 6
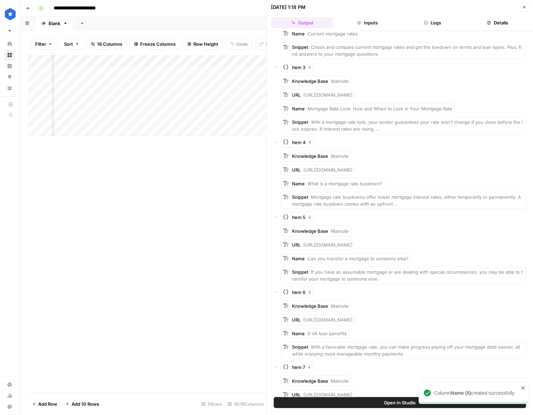
scroll to position [209, 0]
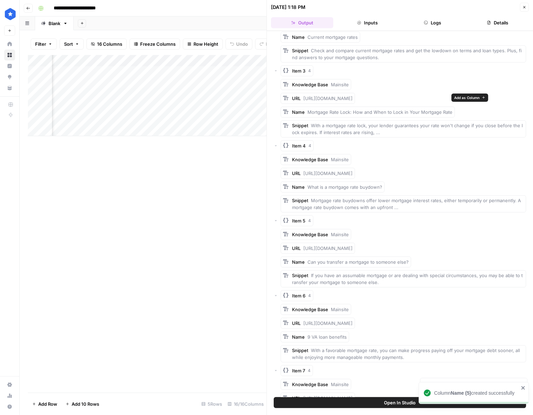
click at [363, 100] on span "Add as Column" at bounding box center [466, 98] width 25 height 6
click at [363, 113] on span "Add as Column" at bounding box center [470, 111] width 25 height 6
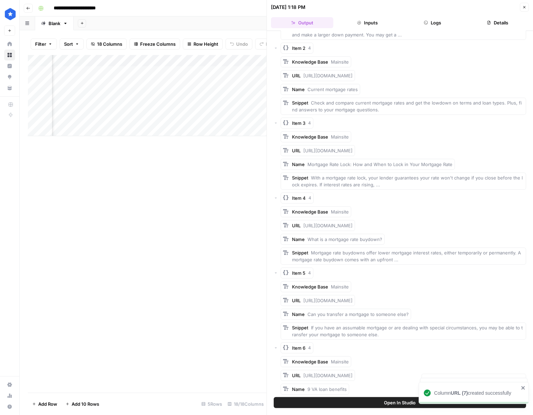
scroll to position [135, 0]
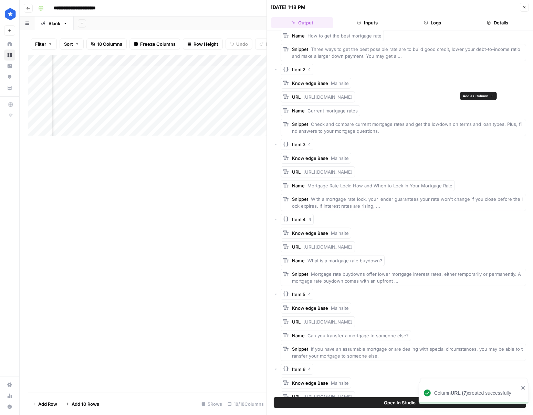
click at [363, 96] on span "Add as Column" at bounding box center [475, 96] width 25 height 6
click at [363, 110] on span "Add as Column" at bounding box center [376, 110] width 25 height 6
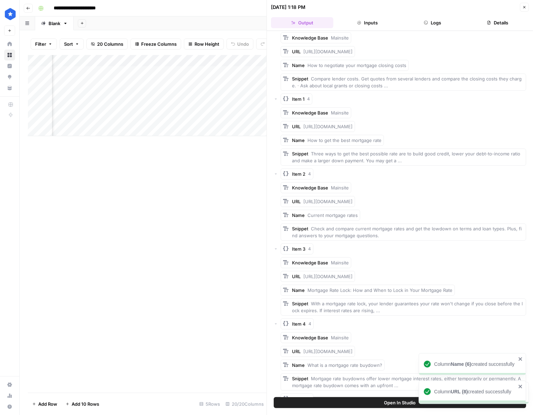
scroll to position [23, 0]
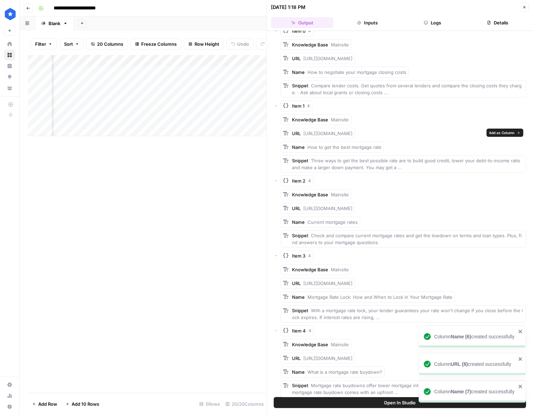
click at [363, 132] on span "Add as Column" at bounding box center [501, 133] width 25 height 6
click at [363, 144] on span "Add as Column" at bounding box center [399, 147] width 25 height 6
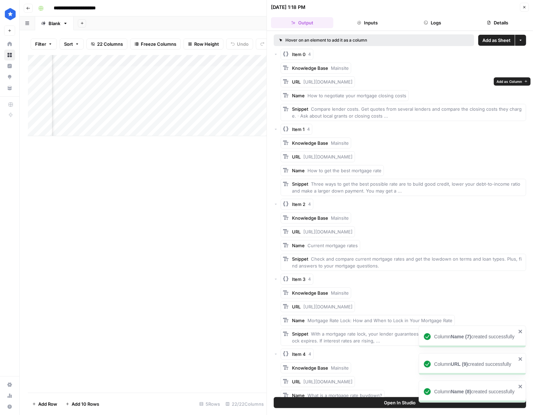
click at [363, 81] on span "Add as Column" at bounding box center [508, 82] width 25 height 6
click at [363, 94] on span "Add as Column" at bounding box center [424, 96] width 25 height 6
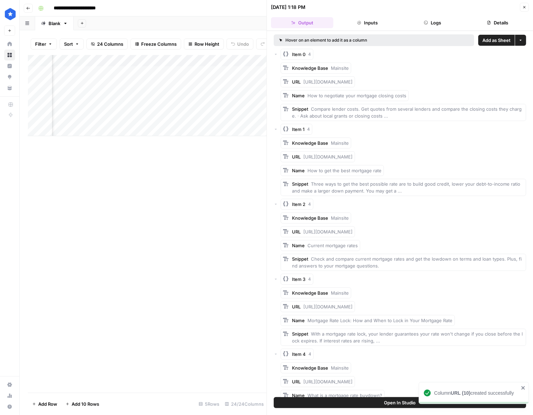
click at [363, 9] on icon "button" at bounding box center [524, 7] width 4 height 4
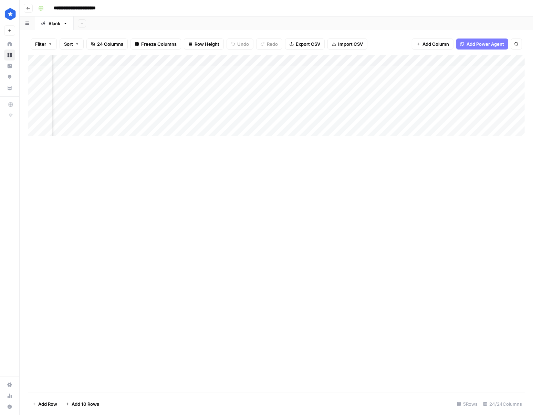
click at [188, 61] on div "Add Column" at bounding box center [276, 95] width 497 height 81
click at [188, 61] on div at bounding box center [183, 62] width 62 height 14
drag, startPoint x: 173, startPoint y: 78, endPoint x: 196, endPoint y: 80, distance: 23.2
click at [195, 80] on input "Name (9)" at bounding box center [194, 77] width 70 height 7
type input "Name"
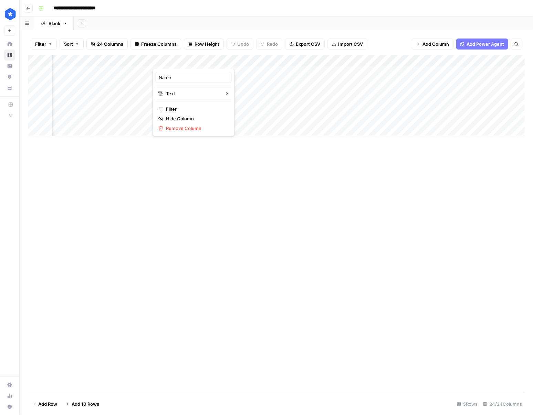
click at [253, 62] on div "Add Column" at bounding box center [276, 95] width 497 height 81
click at [253, 62] on div at bounding box center [245, 62] width 62 height 14
drag, startPoint x: 235, startPoint y: 73, endPoint x: 236, endPoint y: 76, distance: 3.9
click at [235, 73] on div "URL (10)" at bounding box center [255, 77] width 76 height 11
click at [237, 77] on input "URL (10)" at bounding box center [256, 77] width 70 height 7
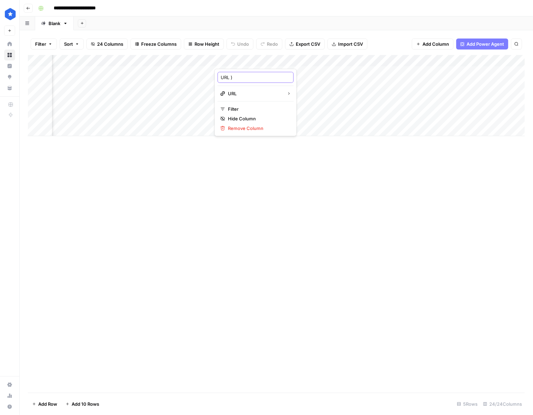
click at [259, 79] on input "URL )" at bounding box center [256, 77] width 70 height 7
type input "URL"
click at [320, 61] on div "Add Column" at bounding box center [276, 95] width 497 height 81
drag, startPoint x: 298, startPoint y: 79, endPoint x: 304, endPoint y: 82, distance: 6.9
click at [303, 81] on div "Name (8)" at bounding box center [317, 77] width 76 height 11
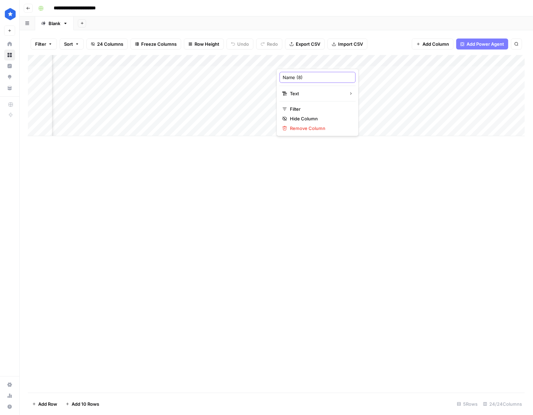
click at [305, 81] on input "Name (8)" at bounding box center [318, 77] width 70 height 7
type input "Name"
click at [363, 61] on div "Add Column" at bounding box center [276, 95] width 497 height 81
click at [363, 76] on input "URL (9)" at bounding box center [379, 77] width 70 height 7
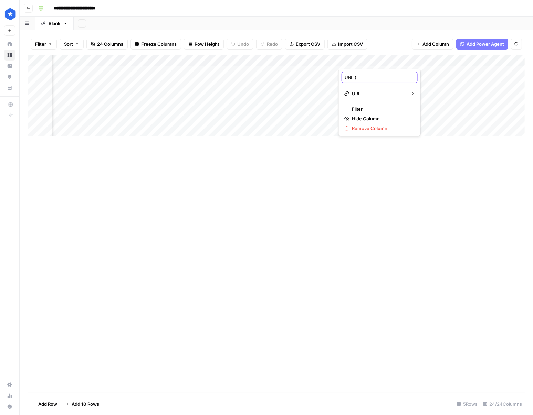
type input "URL"
click at [363, 60] on div "Add Column" at bounding box center [276, 95] width 497 height 81
click at [363, 77] on input "Name (7)" at bounding box center [441, 77] width 70 height 7
type input "Name"
click at [363, 60] on div "Add Column" at bounding box center [276, 95] width 497 height 81
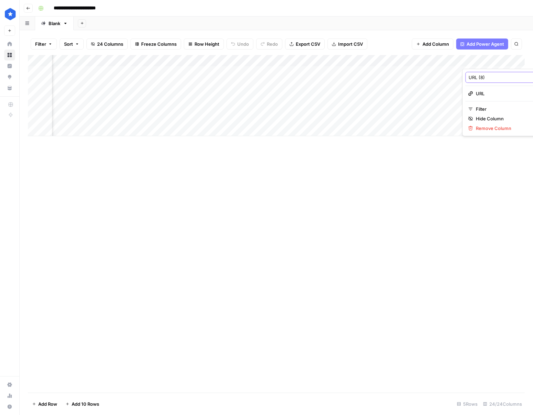
click at [363, 77] on input "URL (8)" at bounding box center [503, 77] width 70 height 7
type input "URL"
click at [363, 81] on div "Add Column" at bounding box center [276, 95] width 497 height 81
click at [297, 61] on div "Add Column" at bounding box center [276, 95] width 497 height 81
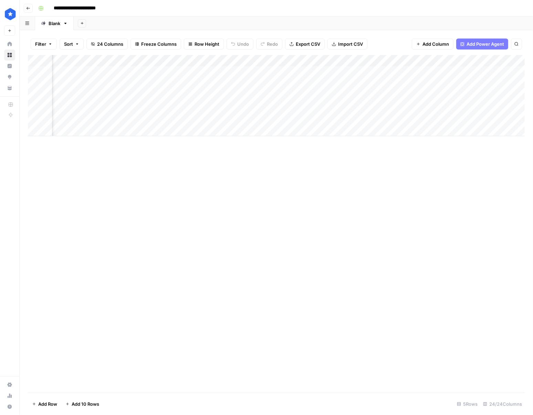
scroll to position [0, 233]
click at [180, 63] on div "Add Column" at bounding box center [276, 95] width 497 height 81
drag, startPoint x: 161, startPoint y: 75, endPoint x: 205, endPoint y: 83, distance: 45.1
click at [205, 83] on body "**********" at bounding box center [266, 207] width 533 height 415
type input "Name - First Result"
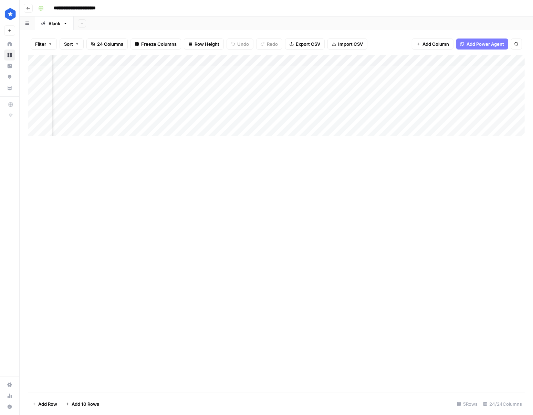
click at [170, 60] on div "Add Column" at bounding box center [276, 95] width 497 height 81
click at [170, 60] on div at bounding box center [172, 62] width 62 height 14
drag, startPoint x: 161, startPoint y: 77, endPoint x: 225, endPoint y: 86, distance: 64.7
click at [225, 86] on body "**********" at bounding box center [266, 207] width 533 height 415
click at [233, 61] on div "Add Column" at bounding box center [276, 95] width 497 height 81
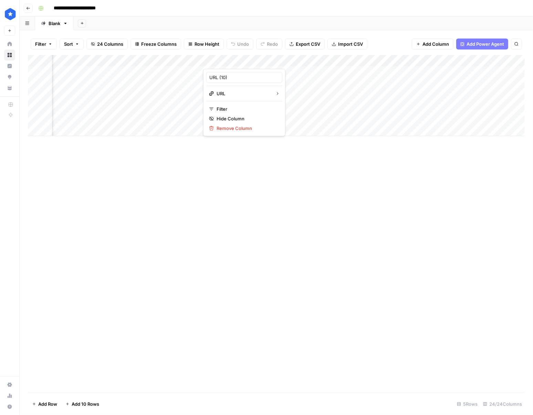
click at [233, 61] on div at bounding box center [234, 62] width 62 height 14
drag, startPoint x: 219, startPoint y: 76, endPoint x: 268, endPoint y: 85, distance: 50.7
click at [268, 85] on body "**********" at bounding box center [266, 207] width 533 height 415
paste input "- First Result"
click at [216, 76] on input "URL- First Result" at bounding box center [244, 77] width 70 height 7
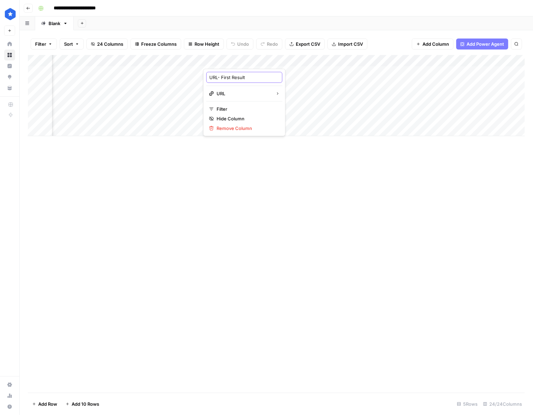
click at [217, 76] on input "URL- First Result" at bounding box center [244, 77] width 70 height 7
type input "URL - First Result"
click at [296, 65] on div "Add Column" at bounding box center [276, 95] width 497 height 81
click at [235, 66] on div "Add Column" at bounding box center [276, 95] width 497 height 81
click at [235, 62] on div "Add Column" at bounding box center [276, 95] width 497 height 81
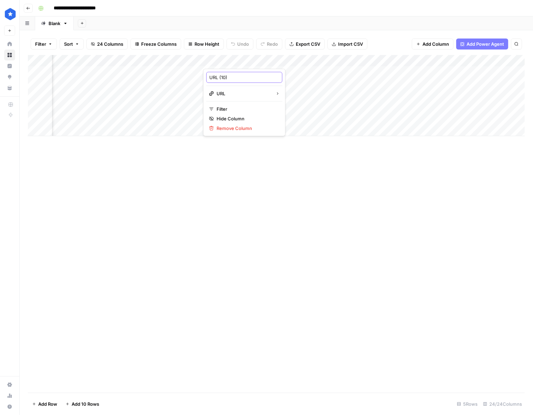
drag, startPoint x: 216, startPoint y: 78, endPoint x: 251, endPoint y: 81, distance: 34.2
click at [251, 81] on div "URL (10)" at bounding box center [244, 77] width 76 height 11
paste input "- First Result"
type input "URL - First Result"
click at [296, 63] on div "Add Column" at bounding box center [276, 95] width 497 height 81
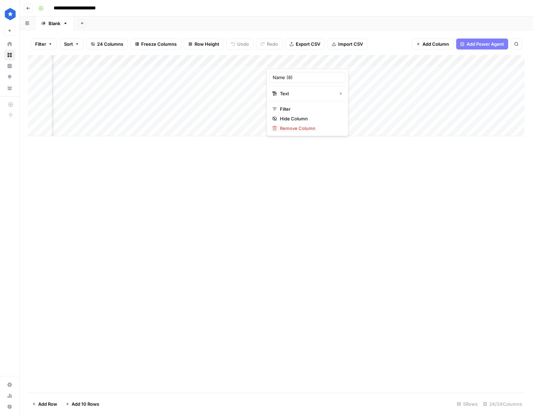
scroll to position [0, 230]
click at [296, 63] on div "Add Column" at bounding box center [276, 95] width 497 height 81
drag, startPoint x: 289, startPoint y: 76, endPoint x: 301, endPoint y: 78, distance: 11.9
click at [301, 78] on input "Name (8)" at bounding box center [309, 77] width 70 height 7
paste input "- First"
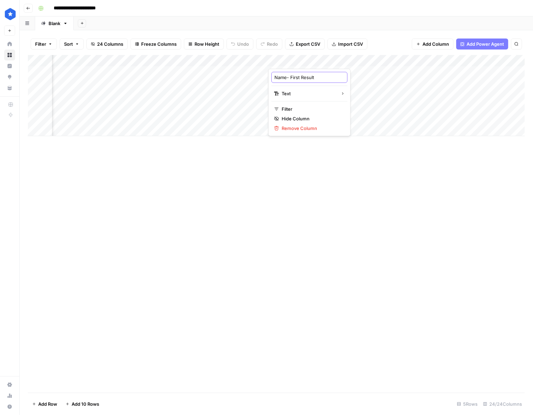
type input "Name - Second Result"
click at [359, 61] on div "Add Column" at bounding box center [276, 95] width 497 height 81
drag, startPoint x: 345, startPoint y: 76, endPoint x: 428, endPoint y: 89, distance: 84.2
click at [363, 89] on body "**********" at bounding box center [266, 207] width 533 height 415
paste input "- Second Result"
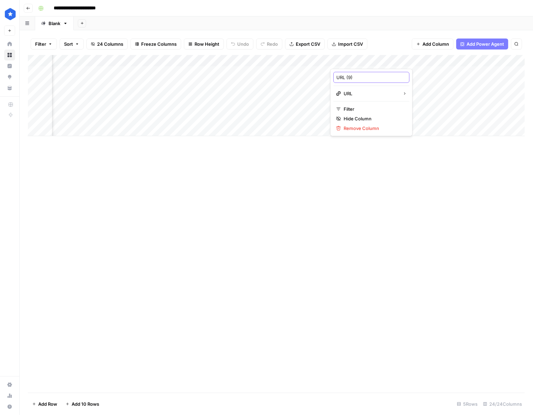
type input "URL - Second Result"
click at [233, 59] on div "Add Column" at bounding box center [276, 95] width 497 height 81
drag, startPoint x: 227, startPoint y: 77, endPoint x: 281, endPoint y: 83, distance: 54.4
click at [278, 83] on body "**********" at bounding box center [266, 207] width 533 height 415
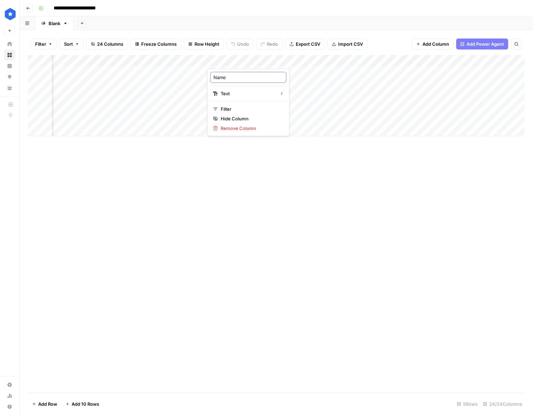
paste input "- Second Result"
click at [237, 78] on input "Name - Second Result" at bounding box center [248, 77] width 70 height 7
type input "Name - Third Result"
click at [290, 62] on div "Add Column" at bounding box center [276, 95] width 497 height 81
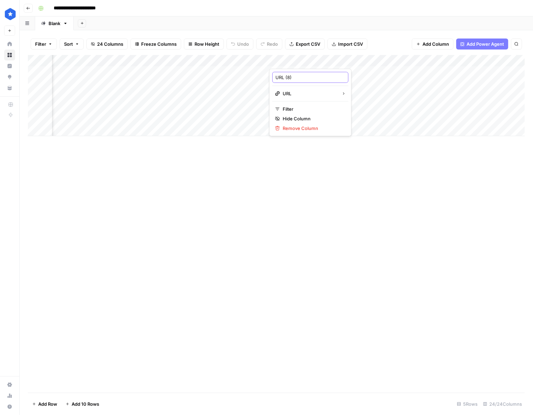
drag, startPoint x: 284, startPoint y: 78, endPoint x: 310, endPoint y: 82, distance: 26.7
click at [308, 82] on div "URL (8)" at bounding box center [310, 77] width 76 height 11
paste input "- Third Result"
type input "URL - Third Result"
click at [354, 59] on div "Add Column" at bounding box center [276, 95] width 497 height 81
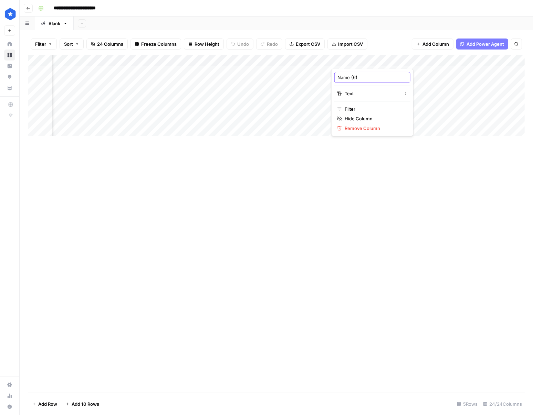
drag, startPoint x: 350, startPoint y: 76, endPoint x: 392, endPoint y: 87, distance: 43.7
click at [363, 86] on div "Name (6) Text Filter Hide Column Remove Column" at bounding box center [372, 102] width 82 height 67
paste input "- Third Result"
click at [363, 76] on input "Name - Third Result" at bounding box center [372, 77] width 70 height 7
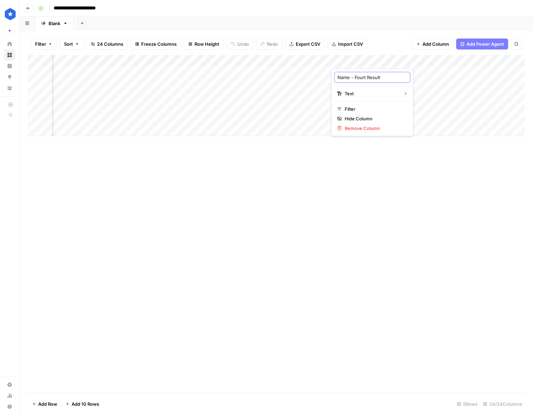
type input "Name - Fourth Result"
drag, startPoint x: 350, startPoint y: 78, endPoint x: 393, endPoint y: 76, distance: 43.4
click at [363, 76] on div "Name - Fourth Result Text Filter Hide Column Remove Column" at bounding box center [372, 102] width 82 height 67
click at [363, 74] on input "Name - Fourth Result" at bounding box center [372, 77] width 70 height 7
drag, startPoint x: 381, startPoint y: 75, endPoint x: 350, endPoint y: 77, distance: 31.0
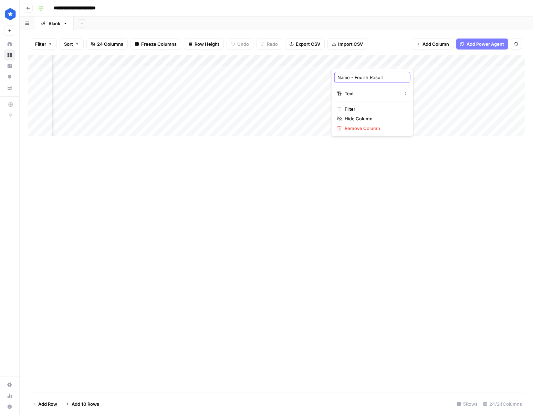
click at [350, 77] on input "Name - Fourth Result" at bounding box center [372, 77] width 70 height 7
click at [363, 60] on div "Add Column" at bounding box center [276, 95] width 497 height 81
drag, startPoint x: 406, startPoint y: 79, endPoint x: 426, endPoint y: 81, distance: 19.7
click at [363, 81] on input "URL (7)" at bounding box center [434, 77] width 70 height 7
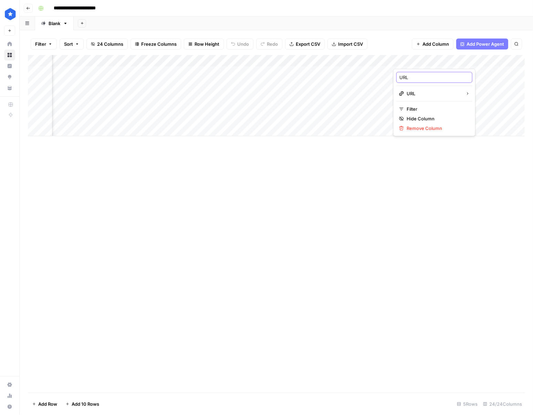
paste input "- Fourth Result"
type input "URL - Fourth Result"
click at [251, 60] on div "Add Column" at bounding box center [276, 95] width 497 height 81
drag, startPoint x: 248, startPoint y: 78, endPoint x: 293, endPoint y: 79, distance: 44.4
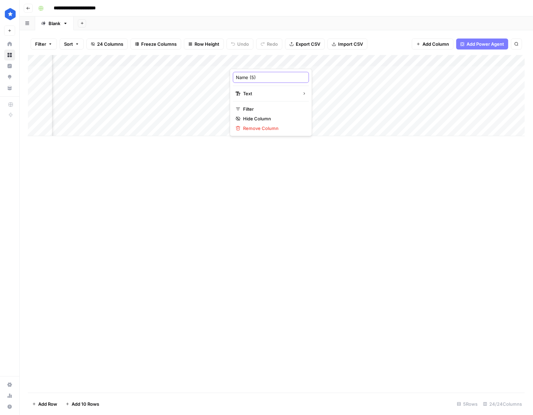
click at [293, 79] on div "Name (5) Text Filter Hide Column Remove Column" at bounding box center [271, 102] width 82 height 67
paste input "- Fourth Result"
click at [257, 76] on input "Name - Fourth Result" at bounding box center [271, 77] width 70 height 7
type input "Name - Fifth Result"
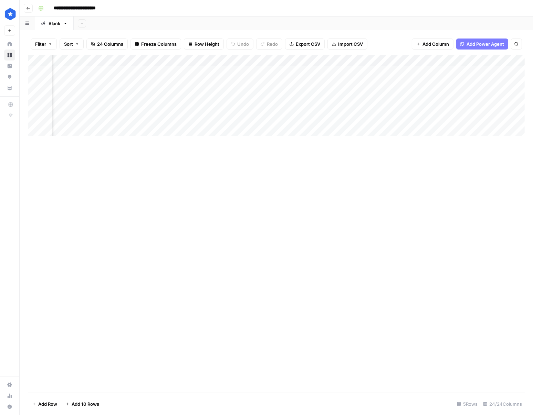
click at [257, 61] on div "Add Column" at bounding box center [276, 95] width 497 height 81
drag, startPoint x: 249, startPoint y: 78, endPoint x: 292, endPoint y: 86, distance: 44.0
click at [291, 86] on div "Name - Fifth Result Text Filter Hide Column Remove Column" at bounding box center [271, 102] width 82 height 67
click at [315, 60] on div "Add Column" at bounding box center [276, 95] width 497 height 81
drag, startPoint x: 306, startPoint y: 77, endPoint x: 331, endPoint y: 79, distance: 24.9
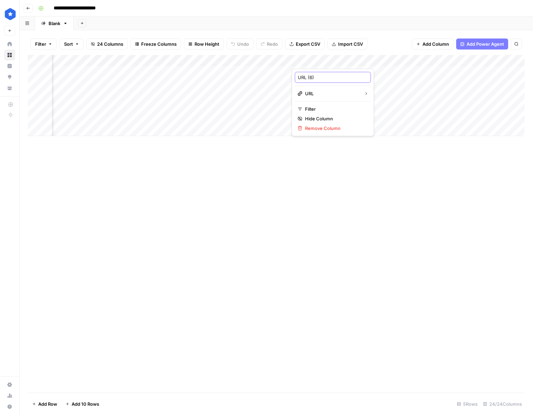
click at [330, 79] on input "URL (6)" at bounding box center [333, 77] width 70 height 7
paste input "- Fifth Result"
type input "URL - Fifth Result"
click at [363, 62] on div "Add Column" at bounding box center [276, 95] width 497 height 81
drag, startPoint x: 372, startPoint y: 78, endPoint x: 521, endPoint y: 99, distance: 150.5
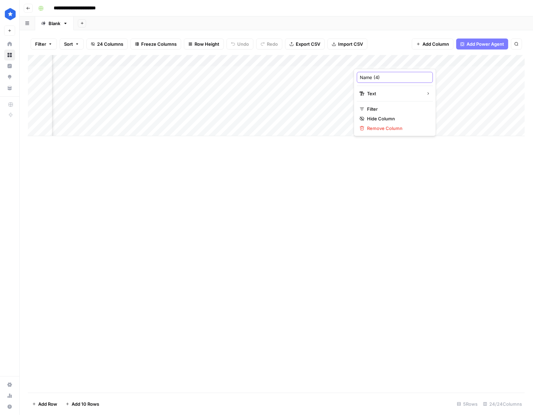
click at [363, 96] on body "**********" at bounding box center [266, 207] width 533 height 415
type input "Name - Sixth Result"
click at [304, 52] on div "Filter Sort 24 Columns Freeze Columns Row Height Undo Redo Export CSV Import CS…" at bounding box center [276, 44] width 497 height 22
click at [334, 60] on div "Add Column" at bounding box center [276, 95] width 497 height 81
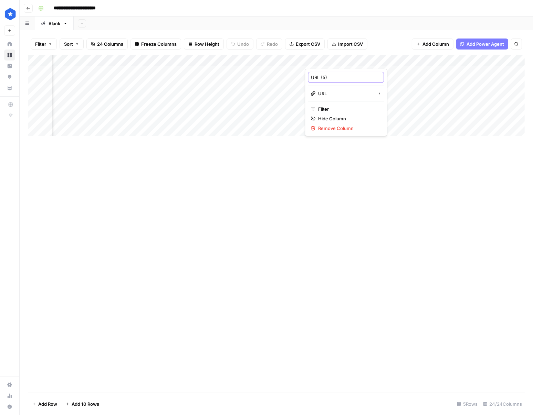
drag, startPoint x: 318, startPoint y: 77, endPoint x: 387, endPoint y: 81, distance: 69.0
click at [363, 81] on body "**********" at bounding box center [266, 207] width 533 height 415
drag, startPoint x: 320, startPoint y: 78, endPoint x: 345, endPoint y: 81, distance: 24.9
click at [345, 81] on input "URL (5)" at bounding box center [346, 77] width 70 height 7
paste input "- Sixth Result"
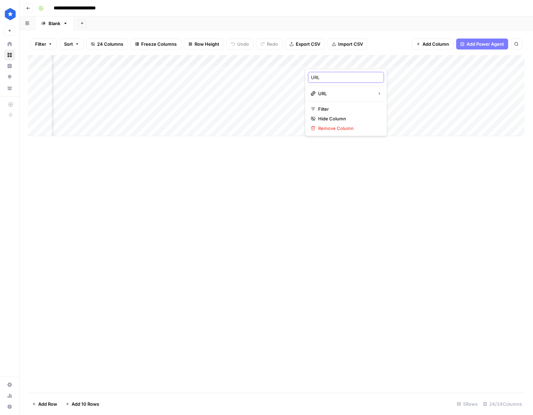
type input "URL - Sixth Result"
click at [154, 61] on div "Add Column" at bounding box center [276, 95] width 497 height 81
drag, startPoint x: 138, startPoint y: 76, endPoint x: 178, endPoint y: 79, distance: 39.4
click at [165, 80] on input "Name (3)" at bounding box center [161, 77] width 70 height 7
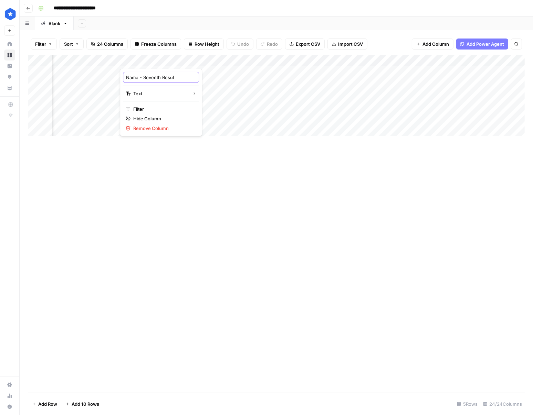
type input "Name - Seventh Result"
click at [200, 58] on div "Add Column" at bounding box center [276, 95] width 497 height 81
drag, startPoint x: 196, startPoint y: 79, endPoint x: 234, endPoint y: 78, distance: 38.2
click at [233, 78] on input "URL (4)" at bounding box center [223, 77] width 70 height 7
paste input "- Seventh Result"
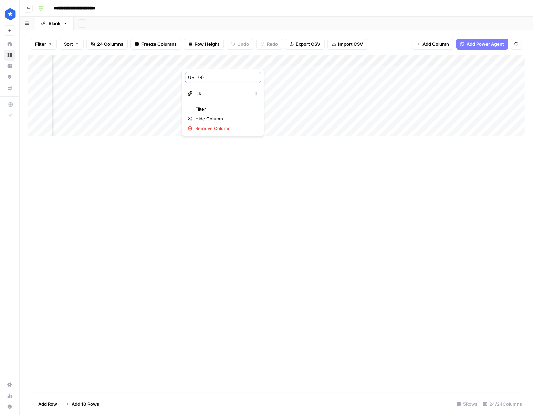
type input "URL - Seventh Result"
click at [280, 60] on div "Add Column" at bounding box center [276, 95] width 497 height 81
click at [203, 58] on div "Add Column" at bounding box center [276, 95] width 497 height 81
drag, startPoint x: 195, startPoint y: 77, endPoint x: 288, endPoint y: 87, distance: 93.1
click at [281, 86] on body "**********" at bounding box center [266, 207] width 533 height 415
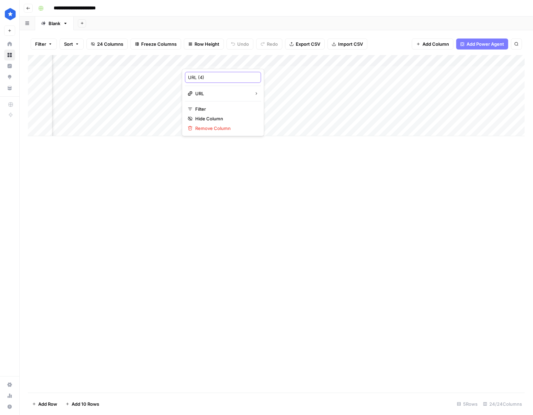
paste input "- Seventh Result"
type input "URL - Seventh Result"
click at [268, 61] on div "Add Column" at bounding box center [276, 95] width 497 height 81
drag, startPoint x: 262, startPoint y: 74, endPoint x: 303, endPoint y: 80, distance: 41.8
click at [299, 80] on input "Name (2)" at bounding box center [285, 77] width 70 height 7
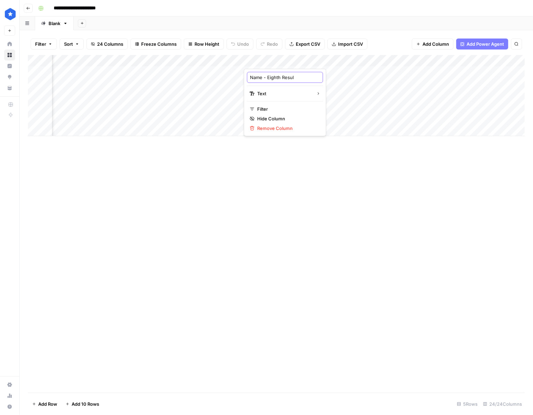
type input "Name - Eighth Result"
click at [320, 62] on div "Add Column" at bounding box center [276, 95] width 497 height 81
drag, startPoint x: 320, startPoint y: 79, endPoint x: 363, endPoint y: 85, distance: 43.4
click at [362, 85] on div "URL (3) URL Filter Hide Column Remove Column" at bounding box center [347, 102] width 82 height 67
paste input "- Eighth Result"
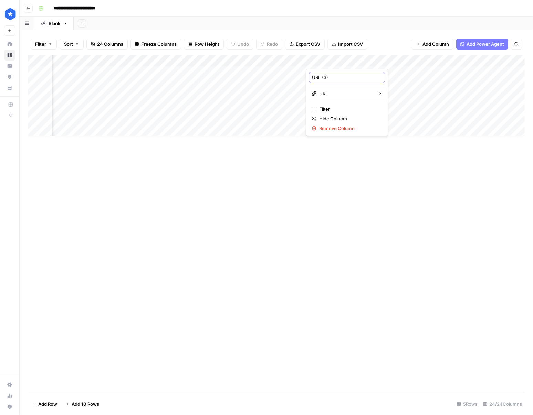
type input "URL - Eighth Result"
click at [363, 61] on div "Add Column" at bounding box center [276, 95] width 497 height 81
drag, startPoint x: 385, startPoint y: 79, endPoint x: 446, endPoint y: 90, distance: 61.9
click at [363, 89] on body "**********" at bounding box center [266, 207] width 533 height 415
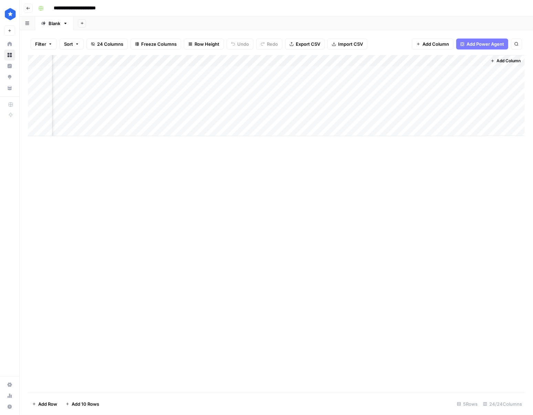
click at [138, 60] on div "Add Column" at bounding box center [276, 95] width 497 height 81
drag, startPoint x: 129, startPoint y: 76, endPoint x: 160, endPoint y: 79, distance: 30.5
click at [159, 79] on input "URL (3)" at bounding box center [156, 77] width 70 height 7
paste input "- Eighth Result"
type input "URL - Eighth Result"
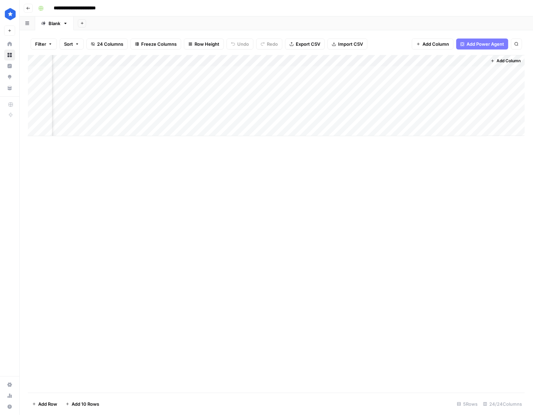
click at [202, 59] on div "Add Column" at bounding box center [276, 95] width 497 height 81
click at [153, 91] on div "Add Column" at bounding box center [276, 95] width 497 height 81
click at [363, 64] on div "Add Column" at bounding box center [276, 95] width 497 height 81
click at [363, 126] on span "Remove Column" at bounding box center [468, 128] width 60 height 7
click at [246, 74] on span "Delete" at bounding box center [241, 71] width 15 height 7
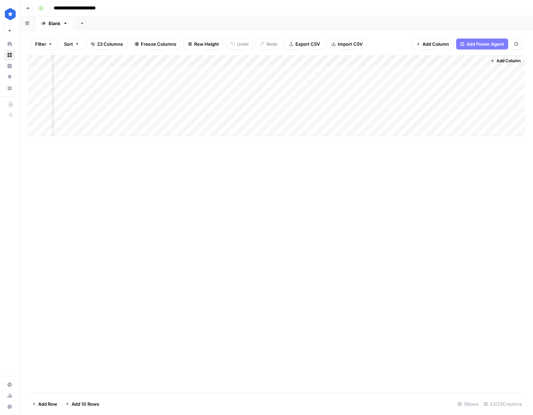
scroll to position [0, 1127]
click at [363, 62] on div "Add Column" at bounding box center [276, 95] width 497 height 81
click at [363, 61] on div at bounding box center [455, 62] width 62 height 14
click at [316, 84] on div "Add Column" at bounding box center [276, 95] width 497 height 81
click at [272, 59] on div "Add Column" at bounding box center [276, 95] width 497 height 81
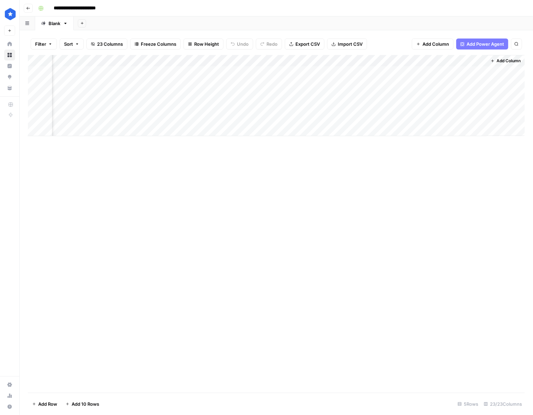
click at [272, 62] on div "Add Column" at bounding box center [276, 95] width 497 height 81
drag, startPoint x: 258, startPoint y: 77, endPoint x: 273, endPoint y: 77, distance: 14.8
click at [273, 77] on input "Name (1)" at bounding box center [280, 77] width 70 height 7
type input "Name - Ninth Result"
click at [323, 64] on div "Add Column" at bounding box center [276, 95] width 497 height 81
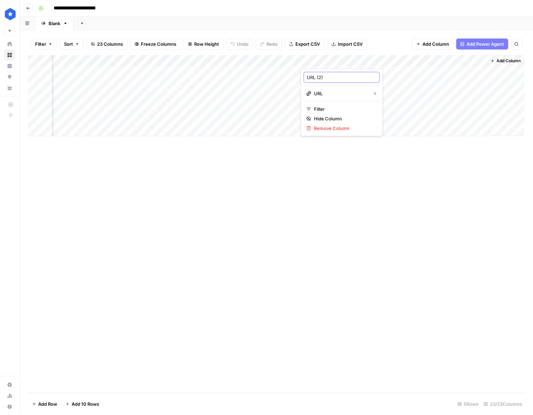
drag, startPoint x: 316, startPoint y: 78, endPoint x: 384, endPoint y: 84, distance: 68.7
click at [363, 83] on body "**********" at bounding box center [266, 207] width 533 height 415
paste input "- Ninth Result"
type input "URL - Ninth Result"
click at [363, 59] on div "Add Column" at bounding box center [276, 95] width 497 height 81
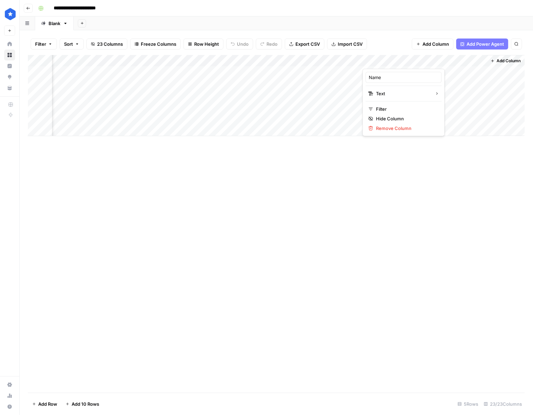
click at [363, 59] on div at bounding box center [393, 62] width 62 height 14
click at [363, 72] on div "Name" at bounding box center [403, 77] width 76 height 11
click at [363, 74] on input "Name" at bounding box center [404, 77] width 70 height 7
paste input "Ni"
type input "Name - Tenth Result"
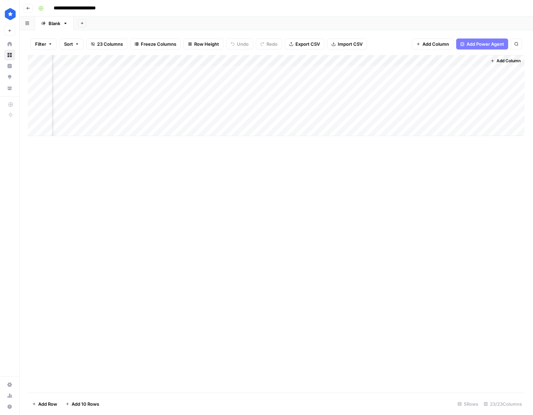
click at [363, 58] on div "Add Column" at bounding box center [276, 95] width 497 height 81
drag, startPoint x: 439, startPoint y: 77, endPoint x: 513, endPoint y: 82, distance: 73.5
click at [363, 82] on body "**********" at bounding box center [266, 207] width 533 height 415
paste input "- Tenth Result"
type input "URL - Tenth Result"
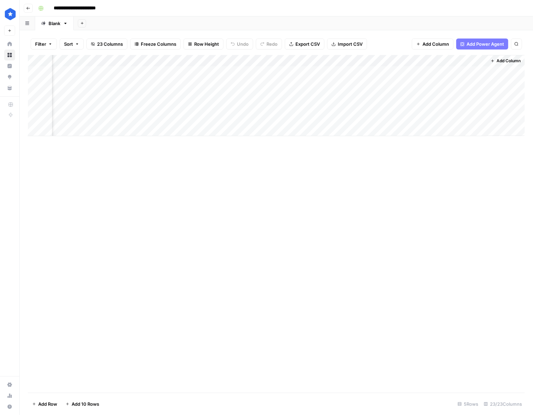
click at [363, 105] on div "Add Column" at bounding box center [276, 95] width 497 height 81
drag, startPoint x: 348, startPoint y: 215, endPoint x: 380, endPoint y: 216, distance: 32.0
click at [349, 215] on div "Add Column" at bounding box center [276, 224] width 497 height 338
